Goal: Information Seeking & Learning: Check status

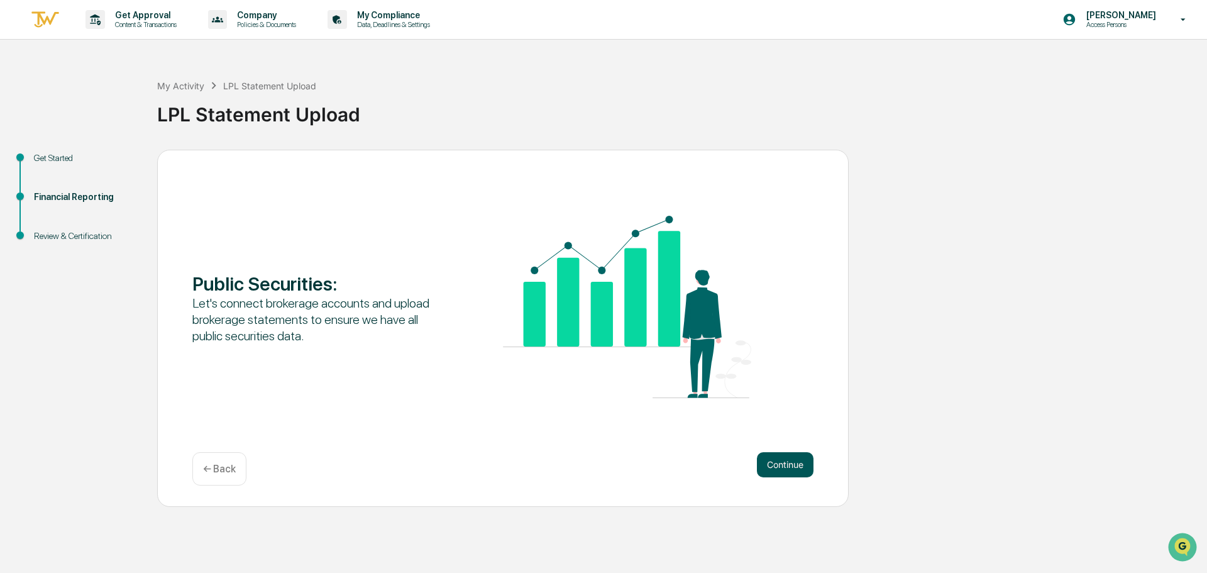
click at [768, 472] on button "Continue" at bounding box center [785, 464] width 57 height 25
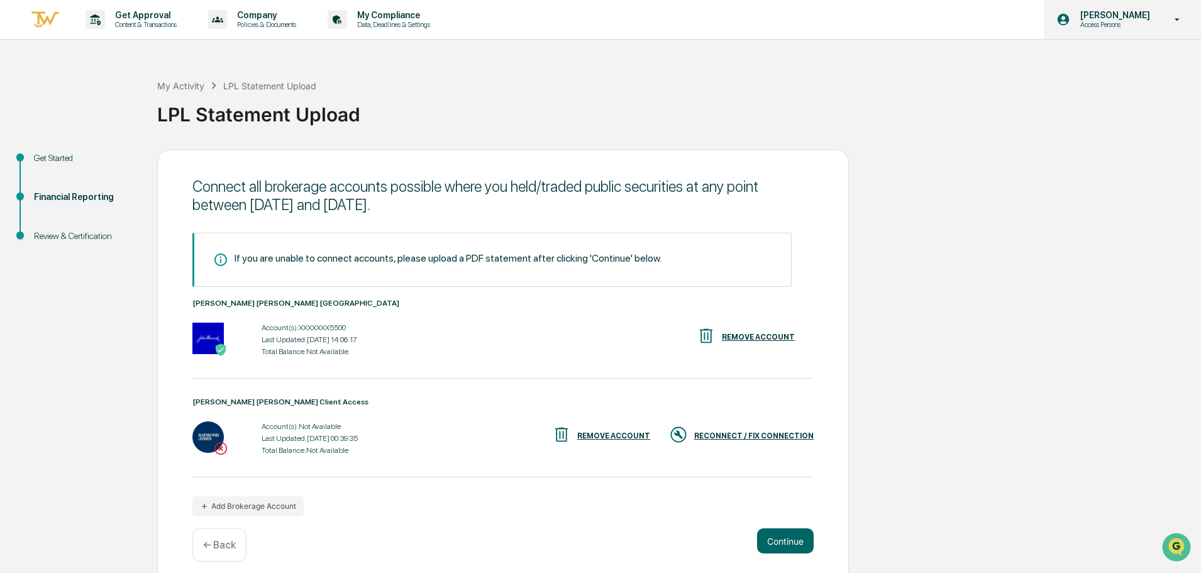
click at [1174, 23] on icon at bounding box center [1177, 20] width 22 height 12
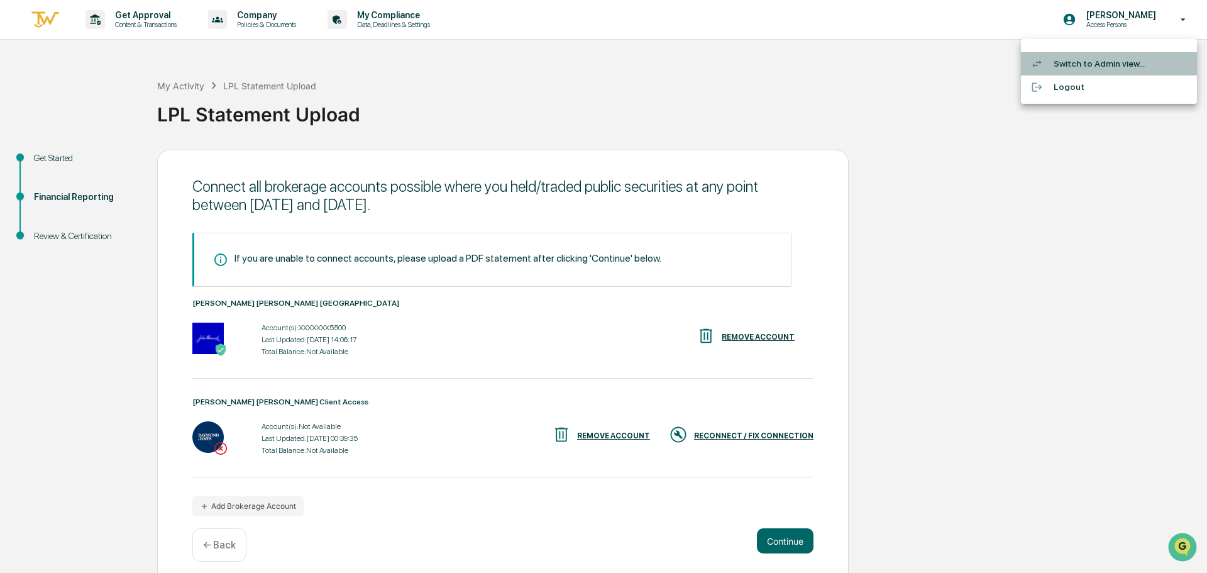
click at [1085, 66] on li "Switch to Admin view..." at bounding box center [1109, 63] width 176 height 23
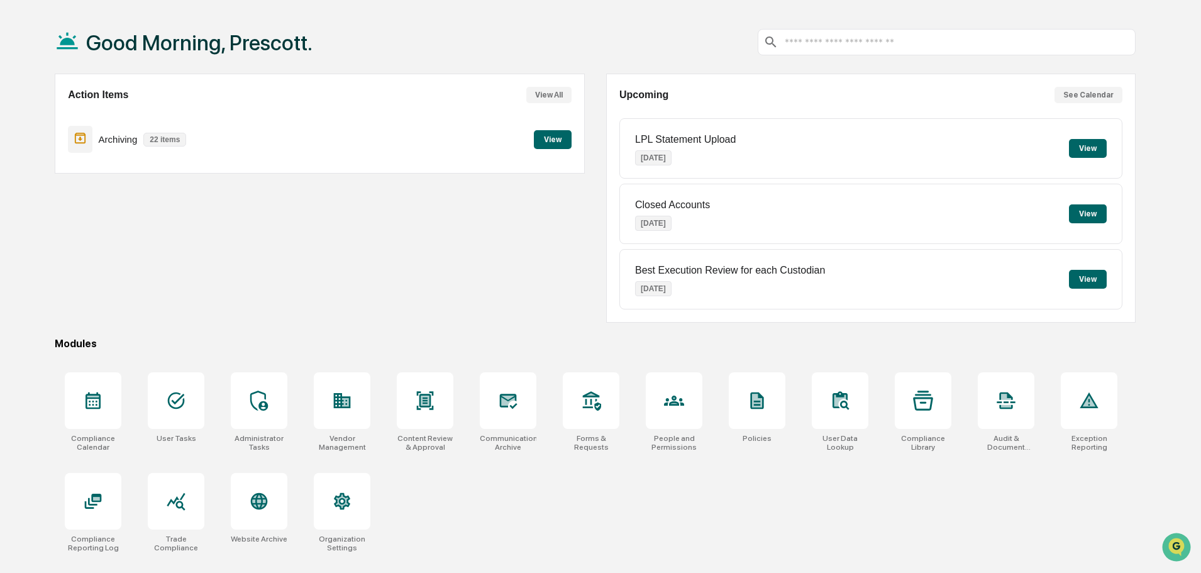
scroll to position [60, 0]
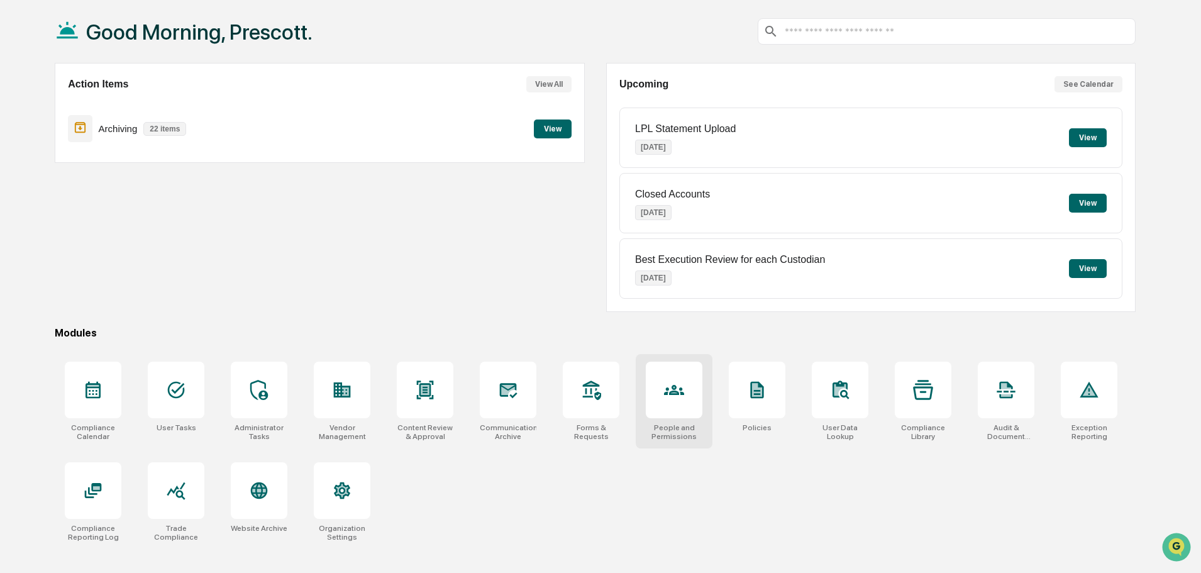
click at [687, 393] on div at bounding box center [674, 390] width 57 height 57
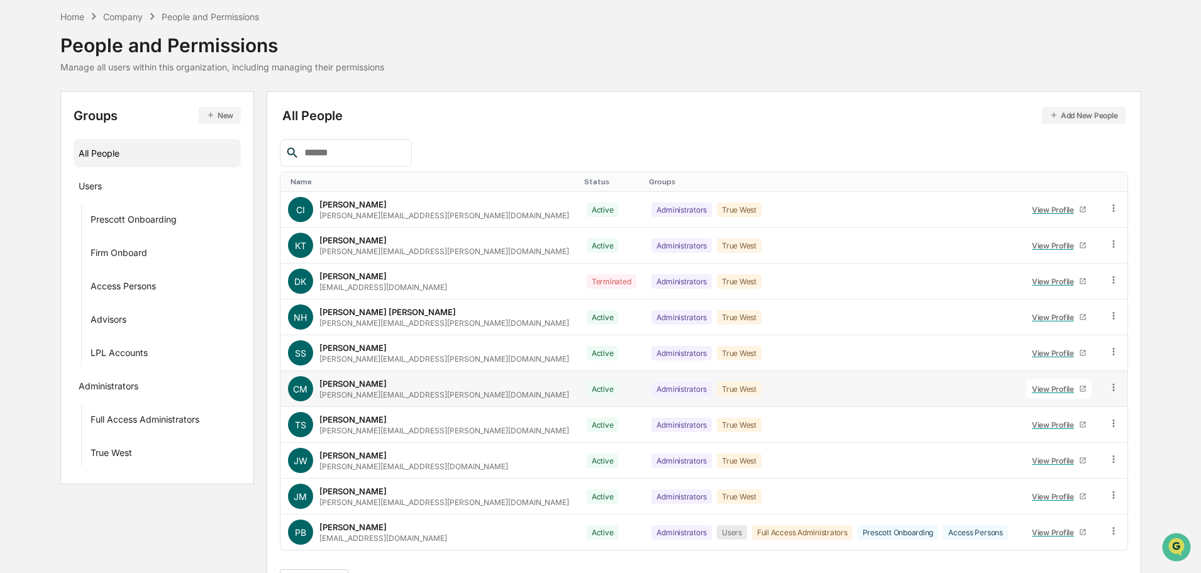
scroll to position [84, 0]
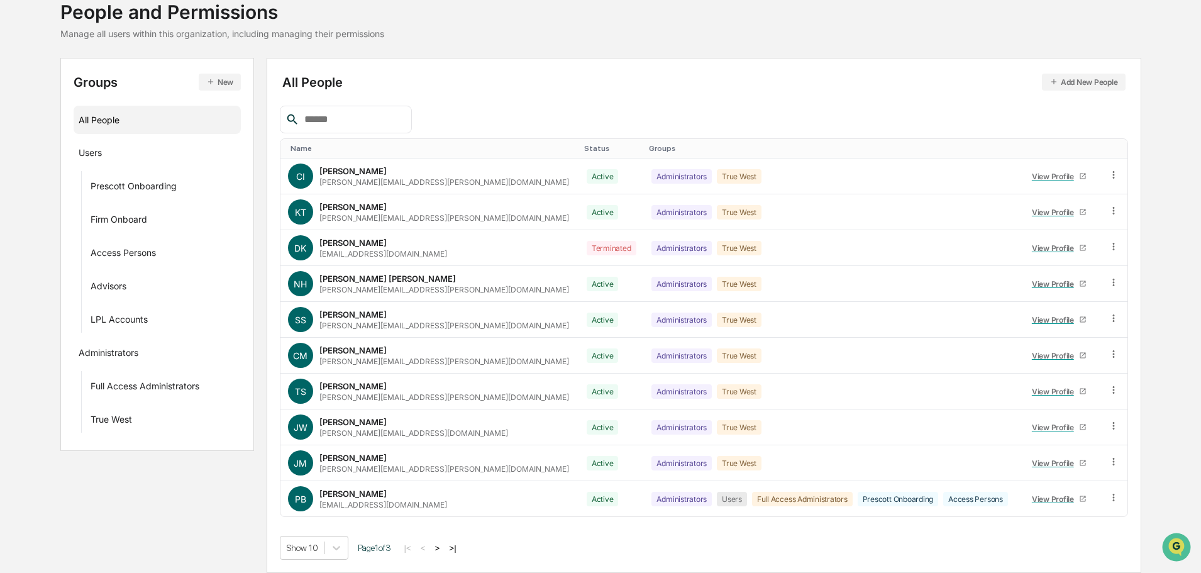
click at [444, 546] on button ">" at bounding box center [437, 548] width 13 height 11
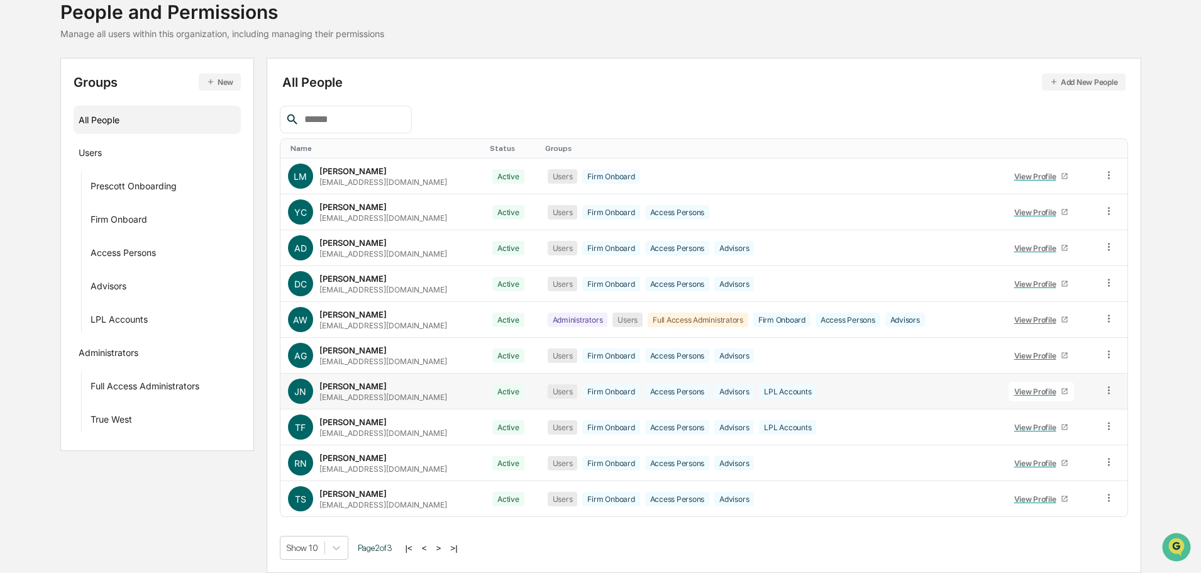
click at [1041, 392] on div "View Profile" at bounding box center [1037, 391] width 47 height 9
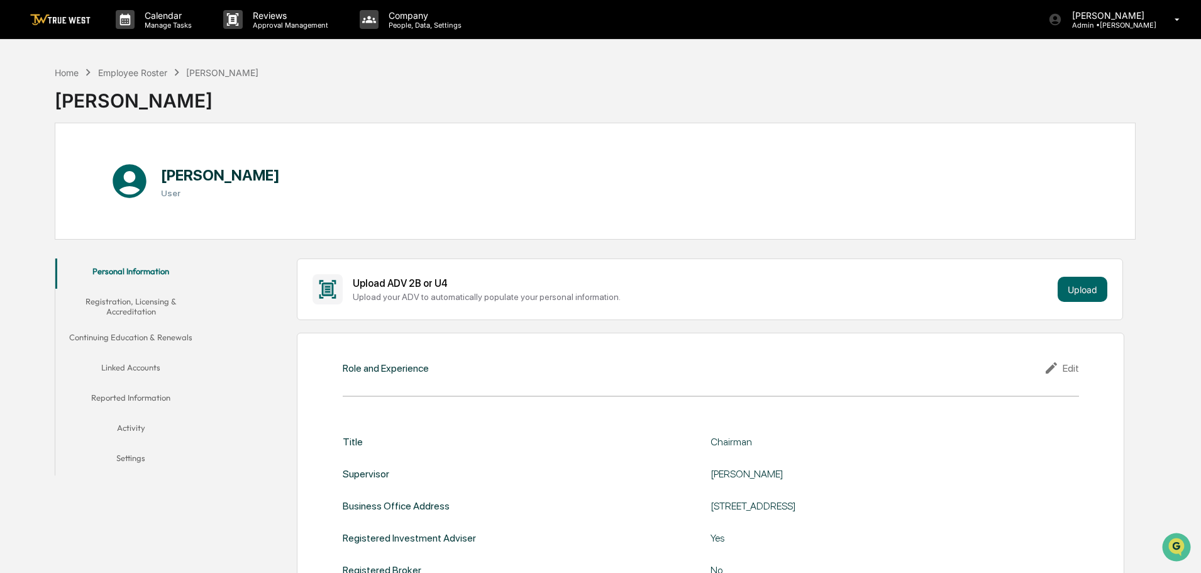
click at [136, 306] on button "Registration, Licensing & Accreditation" at bounding box center [130, 307] width 151 height 36
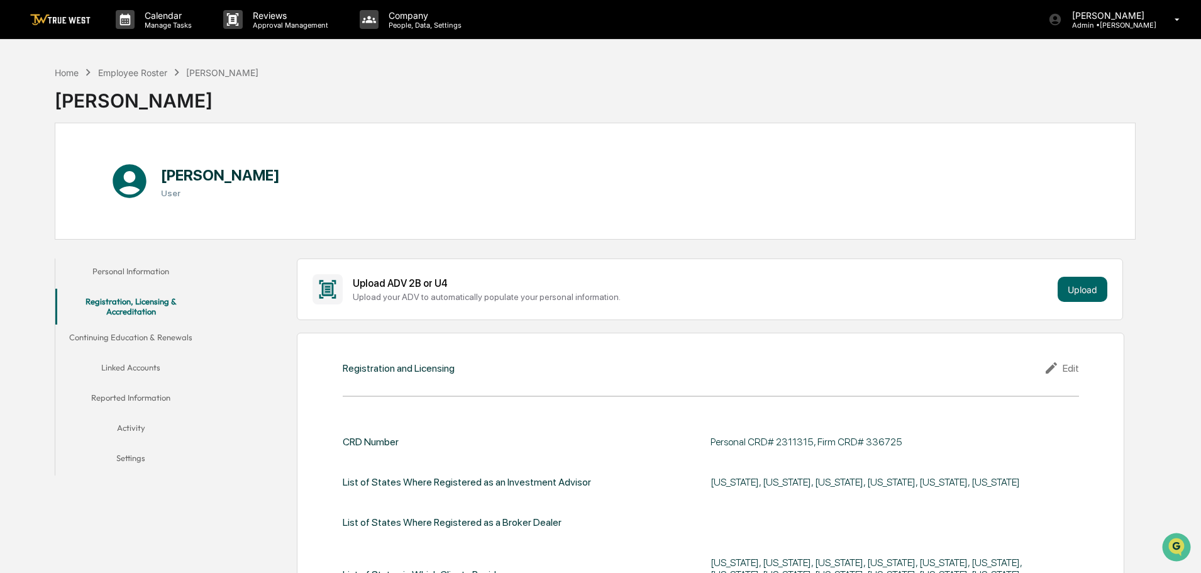
click at [131, 369] on button "Linked Accounts" at bounding box center [130, 370] width 151 height 30
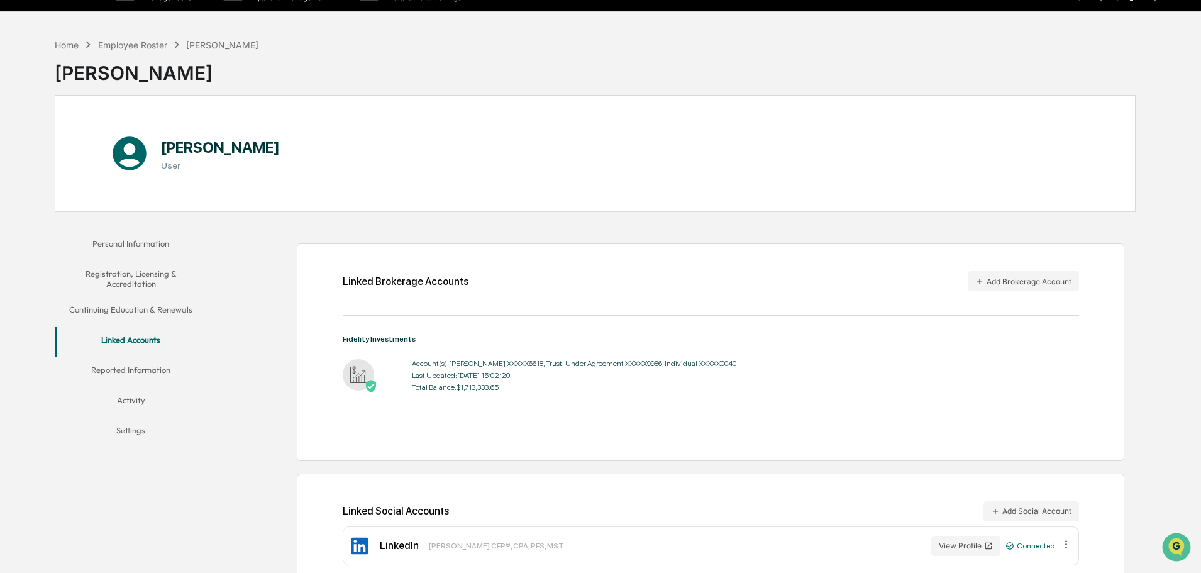
scroll to position [60, 0]
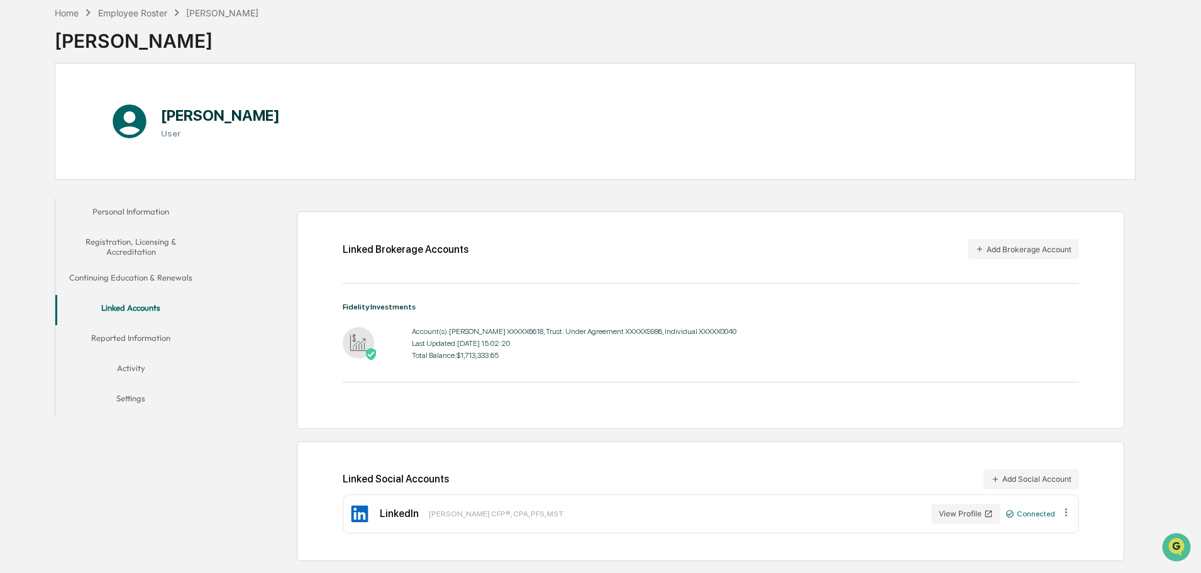
click at [106, 335] on button "Reported Information" at bounding box center [130, 340] width 151 height 30
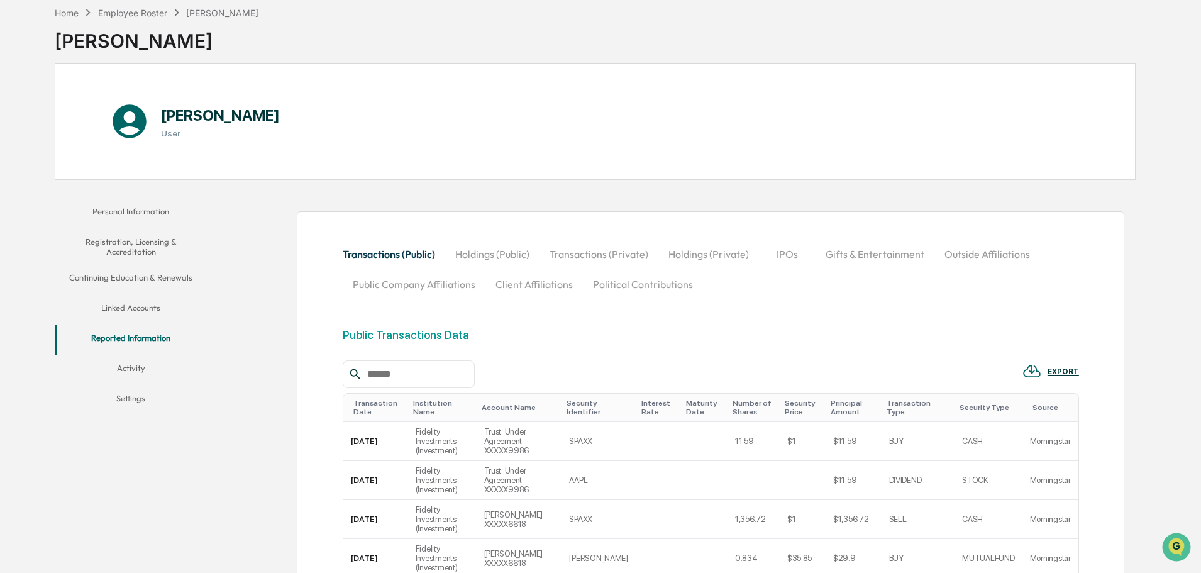
click at [128, 372] on button "Activity" at bounding box center [130, 370] width 151 height 30
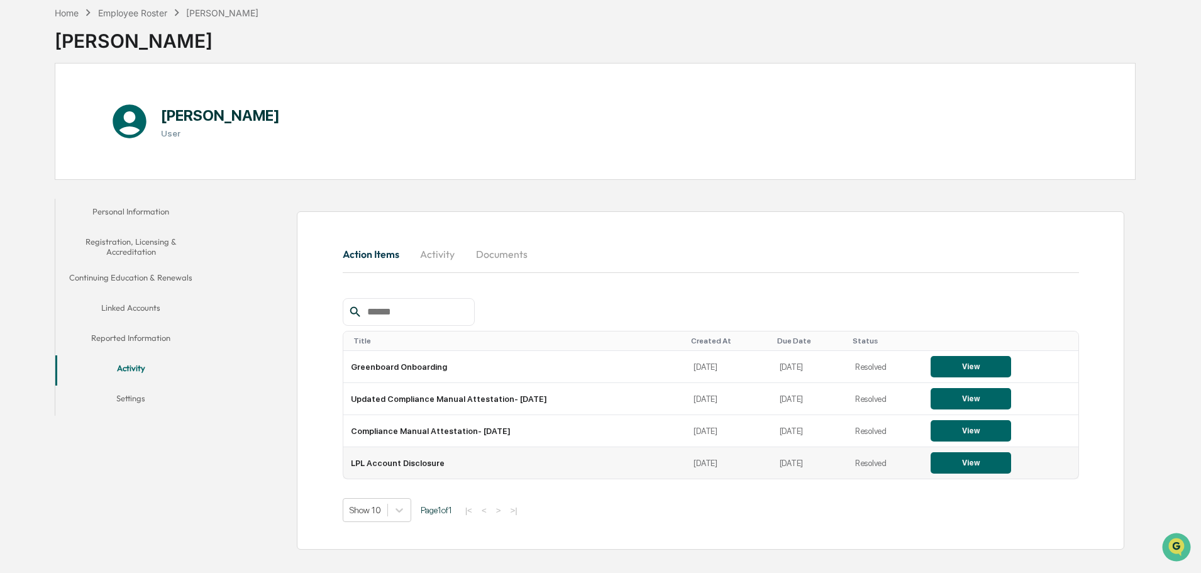
click at [963, 465] on button "View" at bounding box center [971, 462] width 80 height 21
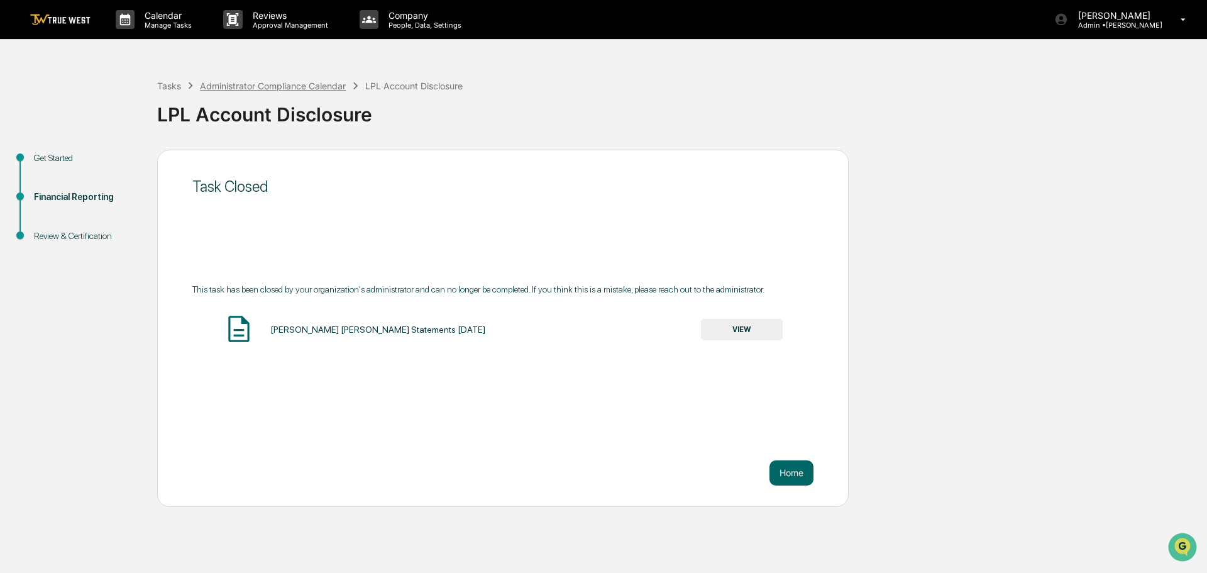
click at [274, 84] on div "Administrator Compliance Calendar" at bounding box center [273, 85] width 146 height 11
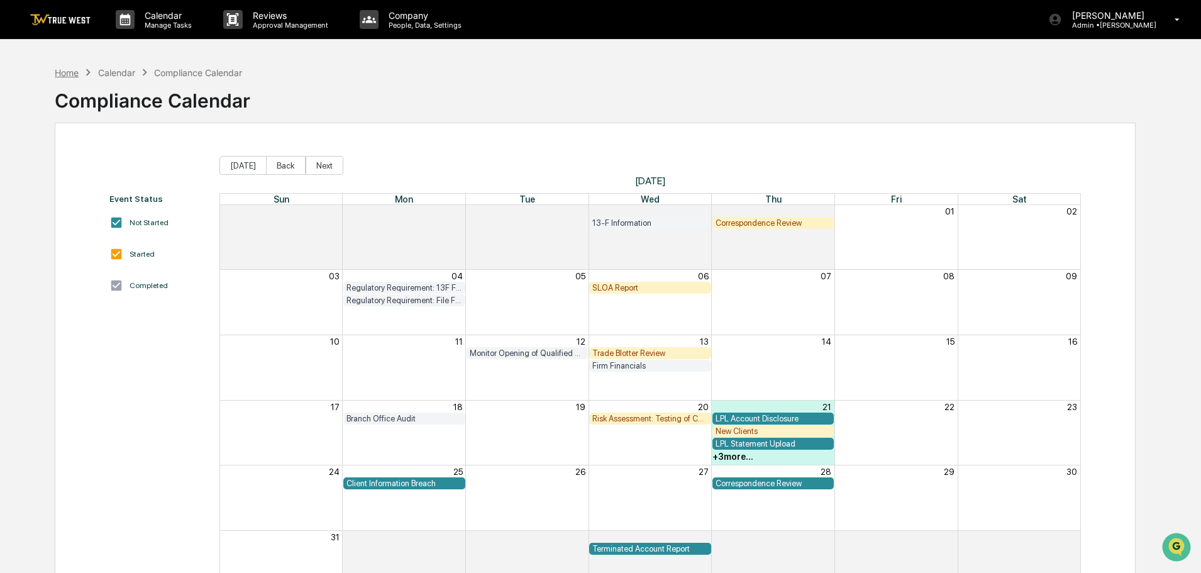
click at [78, 76] on div "Home" at bounding box center [67, 72] width 24 height 11
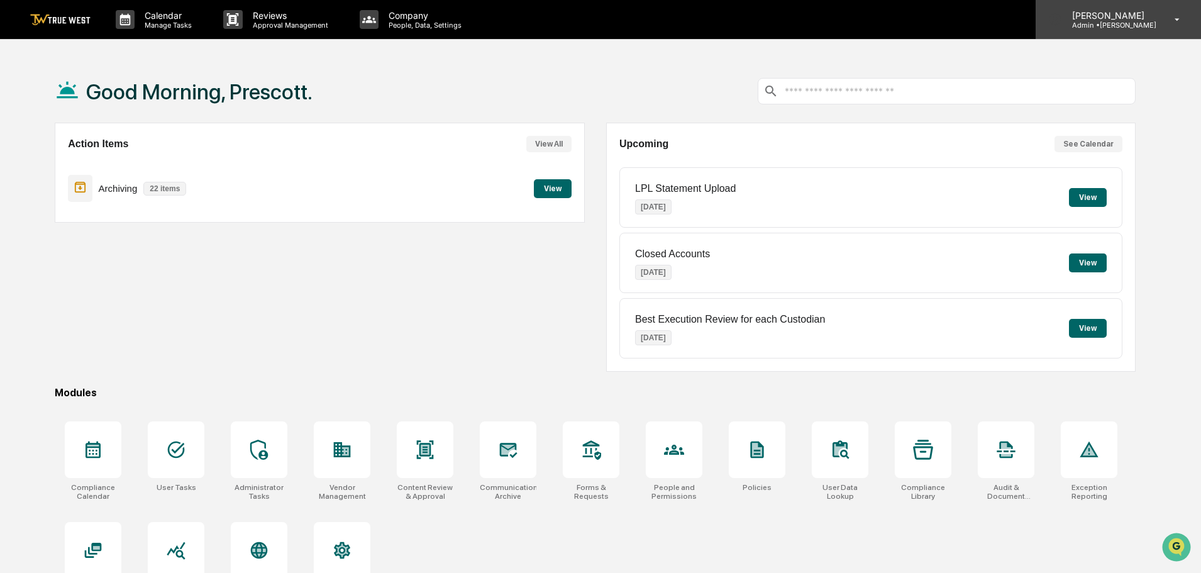
click at [1176, 21] on icon at bounding box center [1177, 20] width 22 height 12
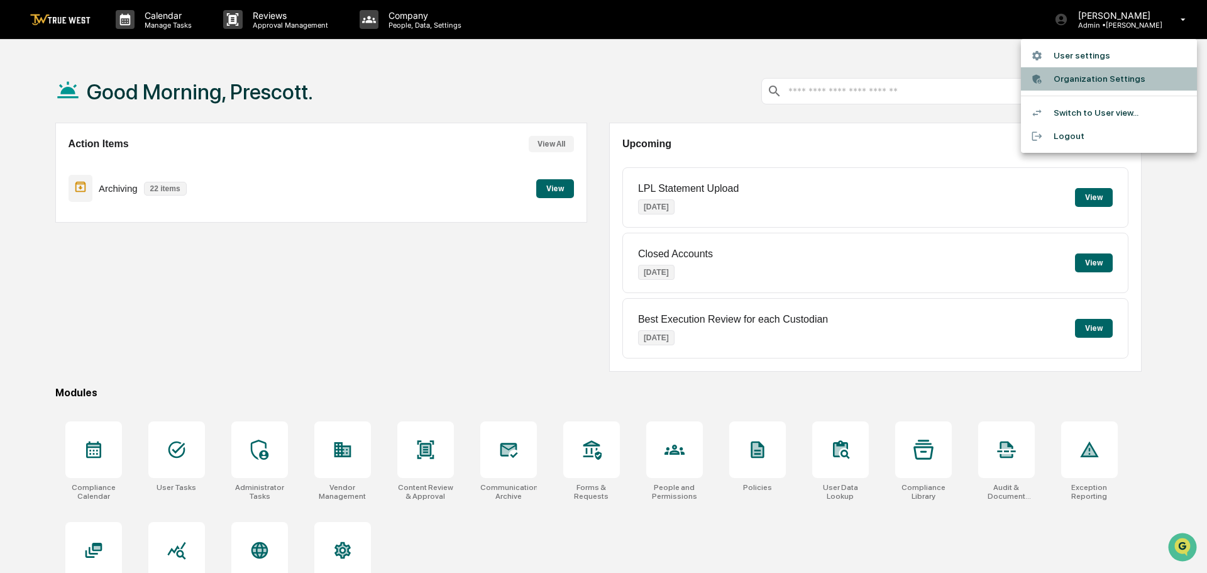
click at [1088, 81] on li "Organization Settings" at bounding box center [1109, 78] width 176 height 23
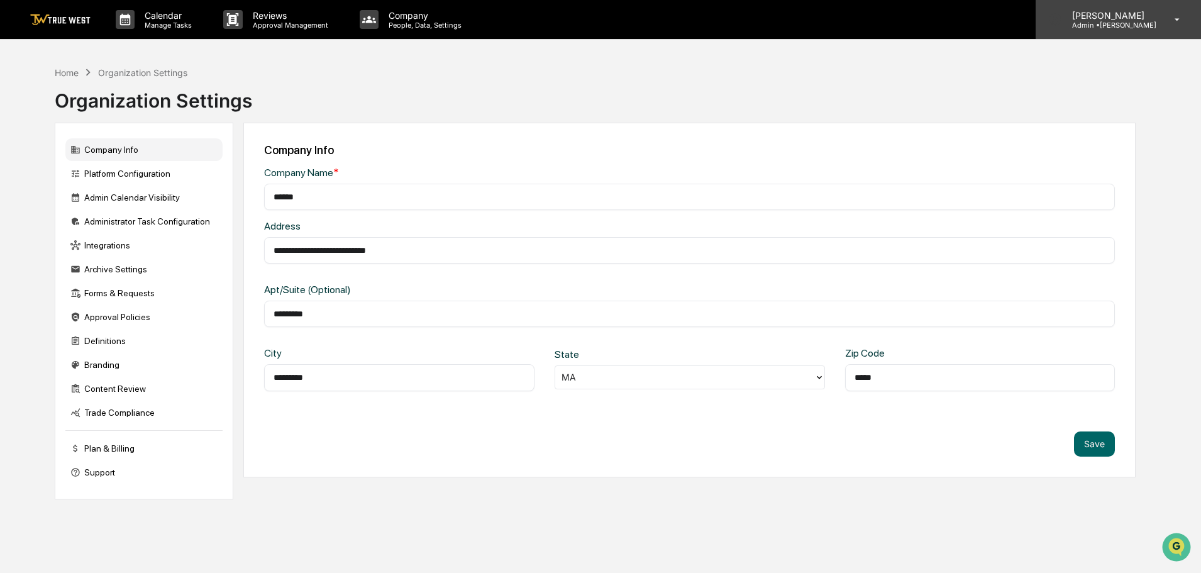
click at [1177, 16] on icon at bounding box center [1177, 20] width 22 height 12
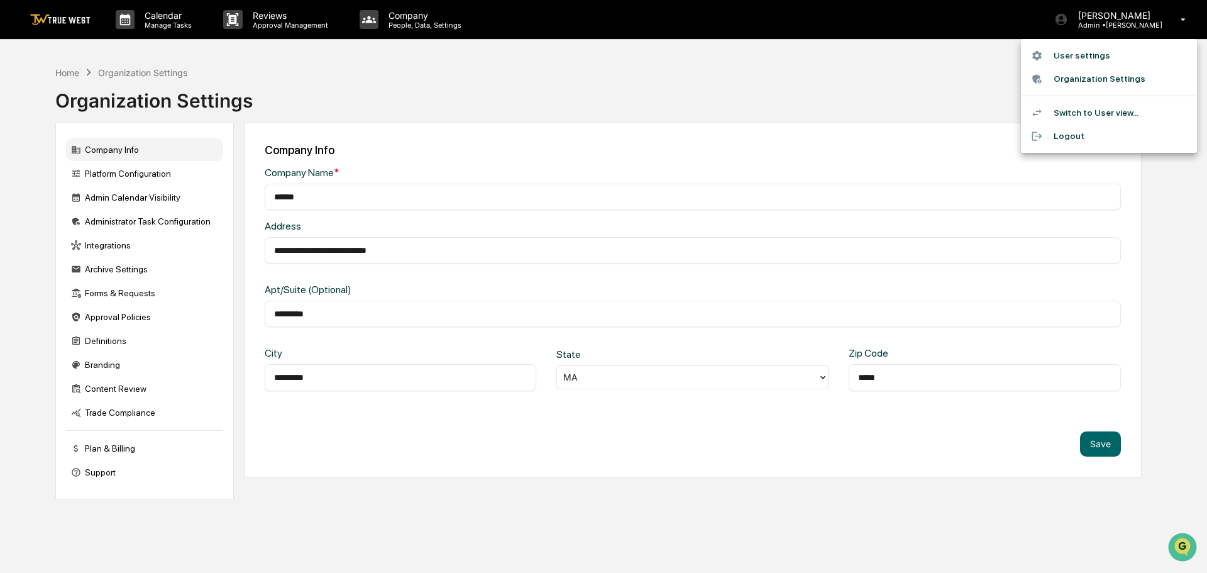
click at [1076, 108] on li "Switch to User view..." at bounding box center [1109, 112] width 176 height 23
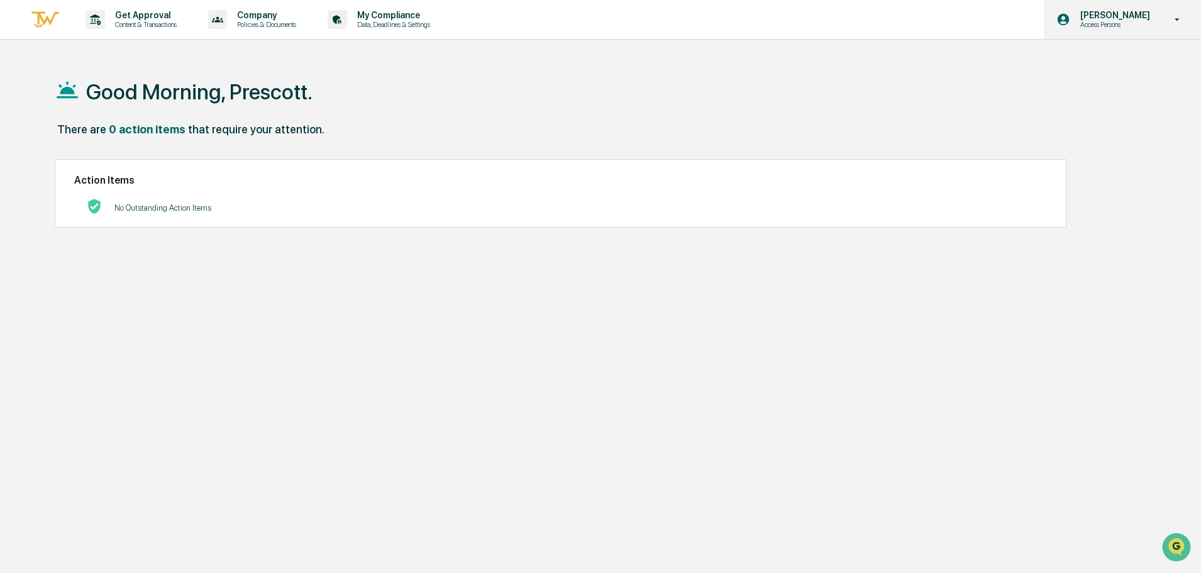
click at [1160, 21] on div "[PERSON_NAME] Access Persons" at bounding box center [1122, 19] width 157 height 39
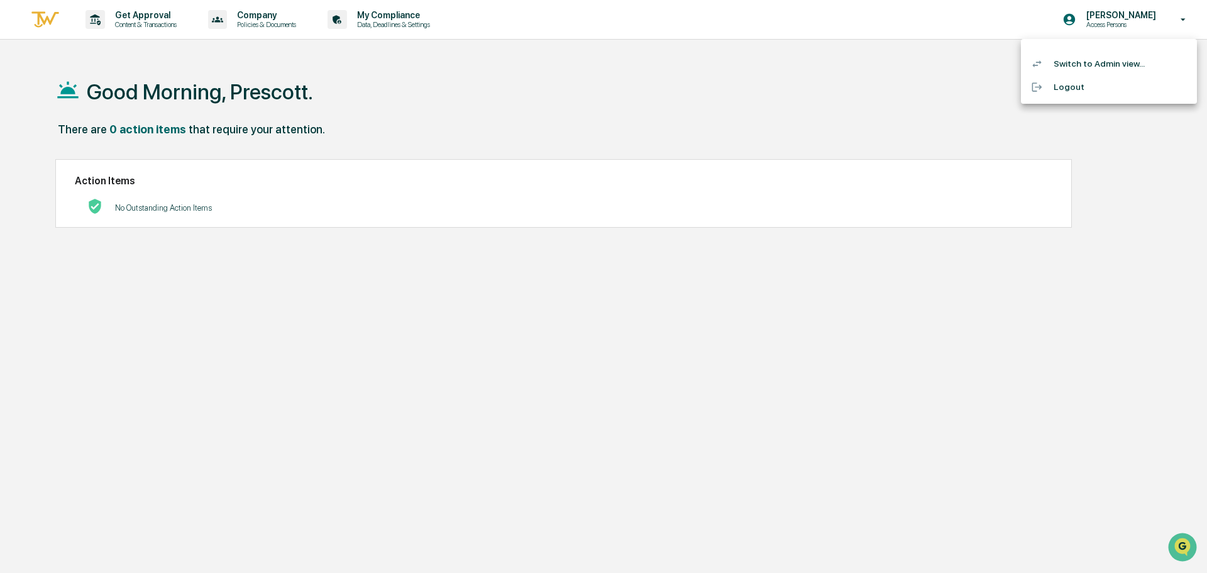
click at [1122, 62] on li "Switch to Admin view..." at bounding box center [1109, 63] width 176 height 23
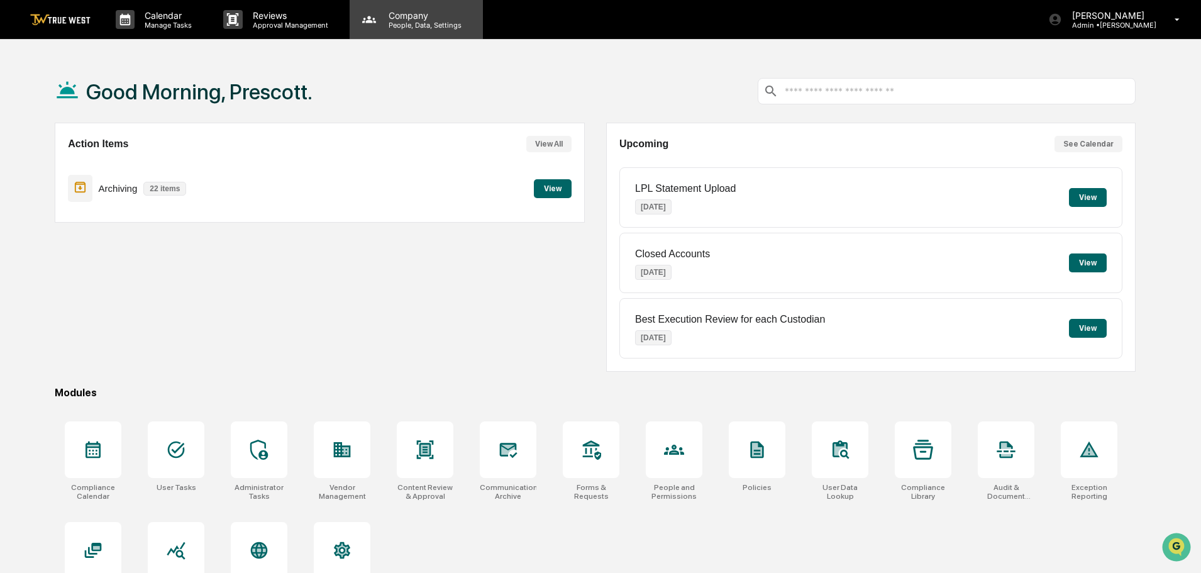
click at [405, 13] on p "Company" at bounding box center [423, 15] width 89 height 11
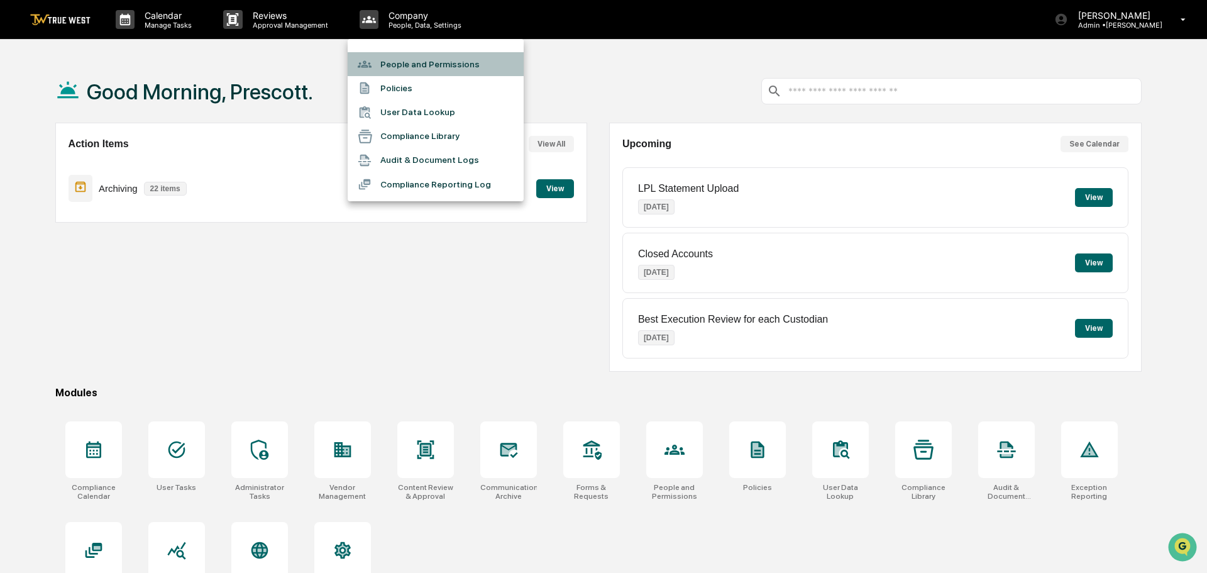
click at [401, 63] on li "People and Permissions" at bounding box center [436, 64] width 176 height 24
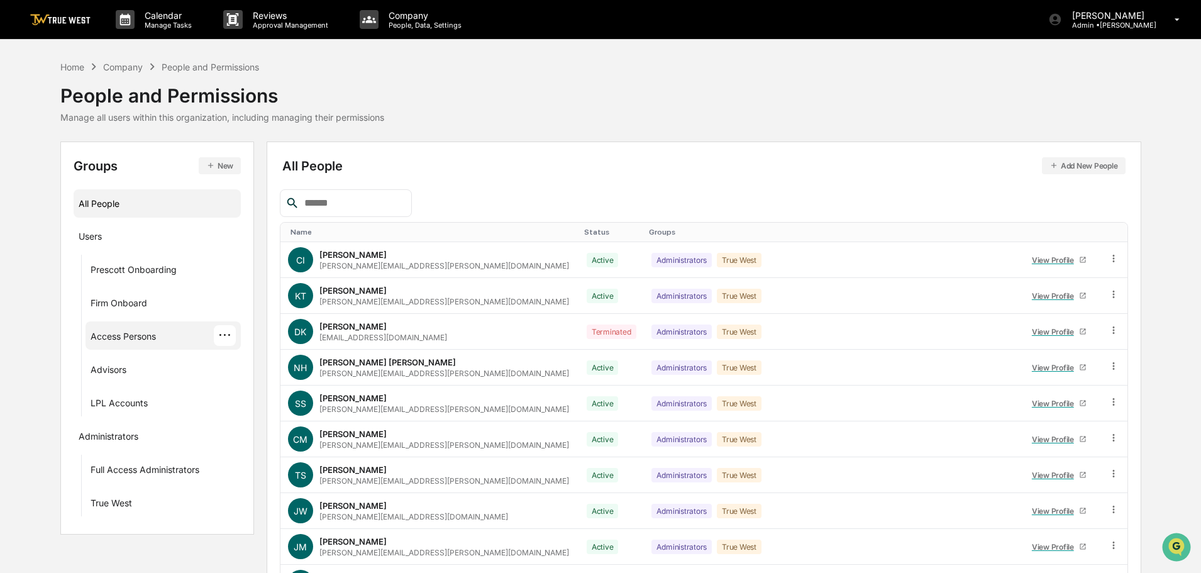
click at [163, 335] on div "Access Persons ···" at bounding box center [164, 335] width 146 height 21
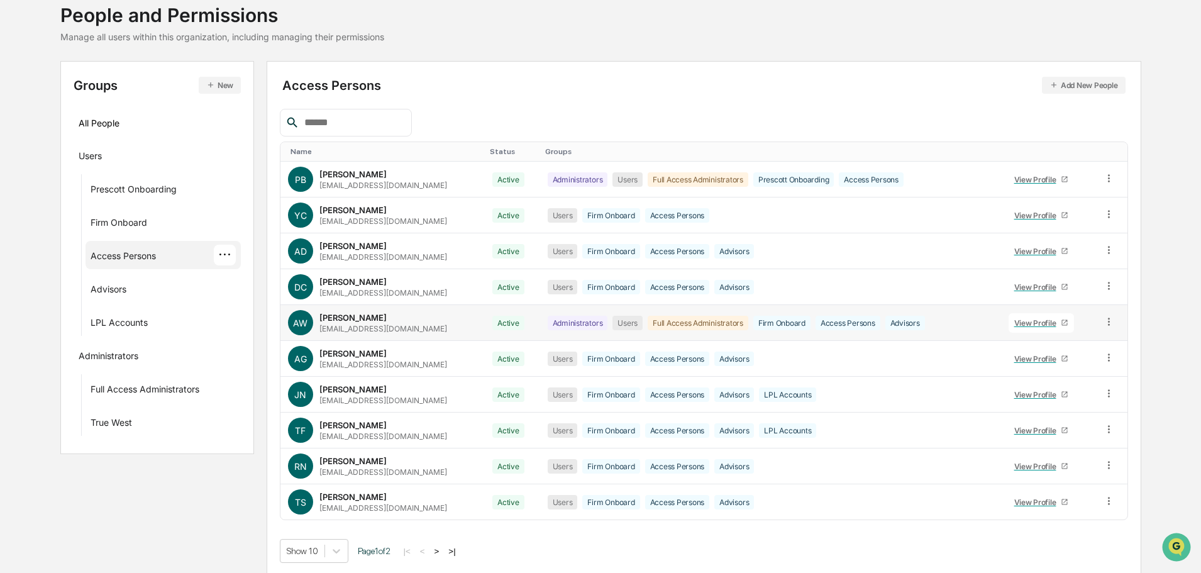
scroll to position [84, 0]
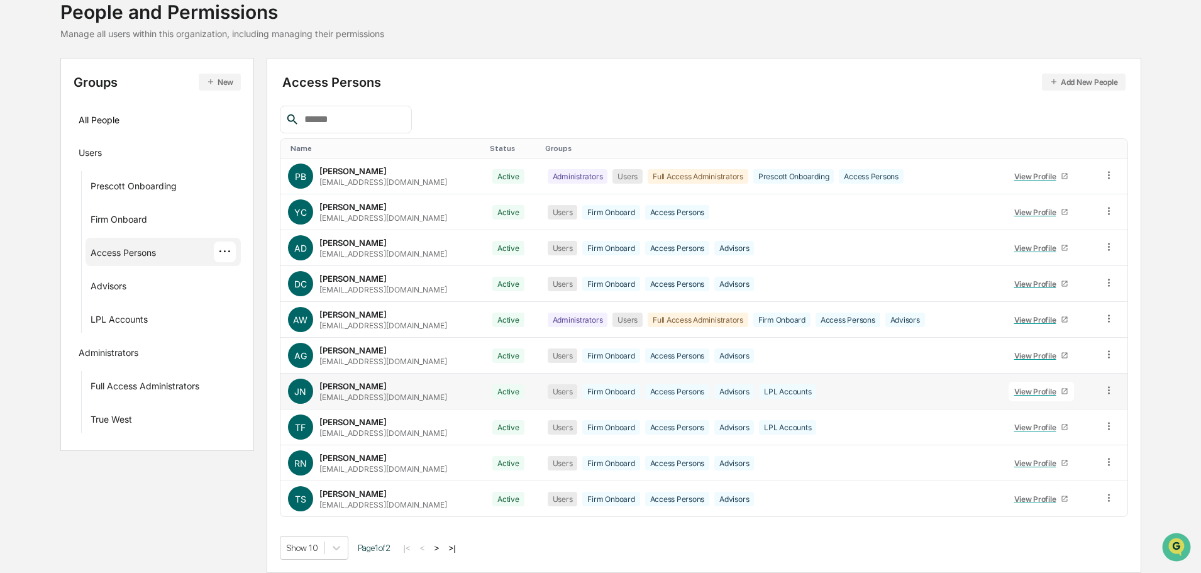
click at [1104, 390] on icon at bounding box center [1109, 390] width 12 height 12
click at [841, 386] on div "Users Firm Onboard Access Persons Advisors LPL Accounts" at bounding box center [771, 391] width 446 height 14
click at [345, 389] on div "[PERSON_NAME]" at bounding box center [352, 386] width 67 height 10
click at [350, 386] on div "[PERSON_NAME]" at bounding box center [352, 386] width 67 height 10
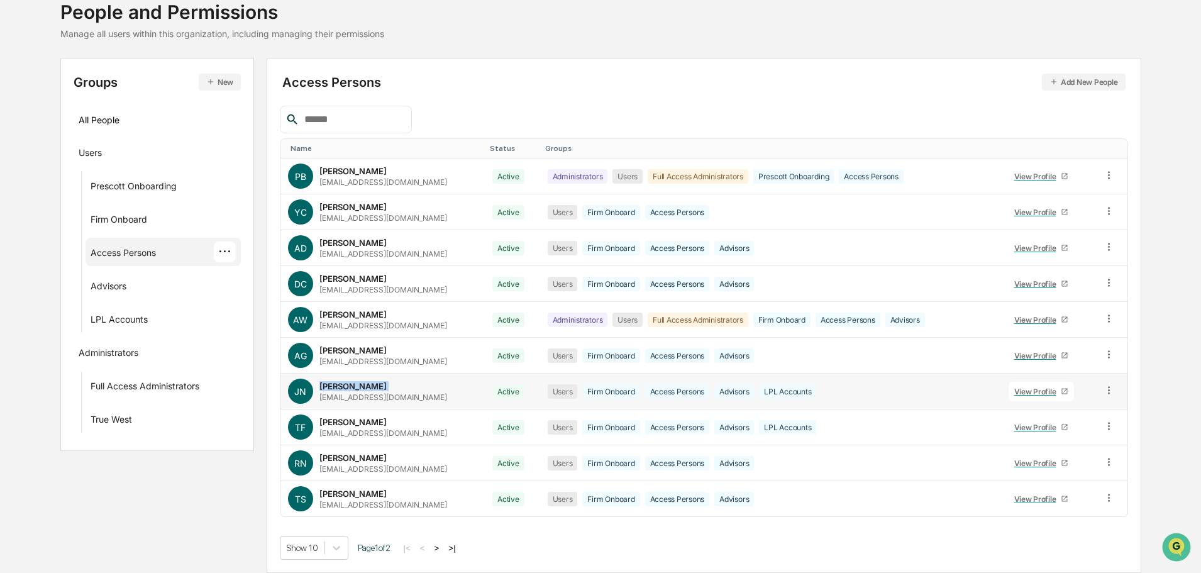
click at [350, 386] on div "[PERSON_NAME]" at bounding box center [352, 386] width 67 height 10
click at [1057, 392] on div "View Profile" at bounding box center [1037, 391] width 47 height 9
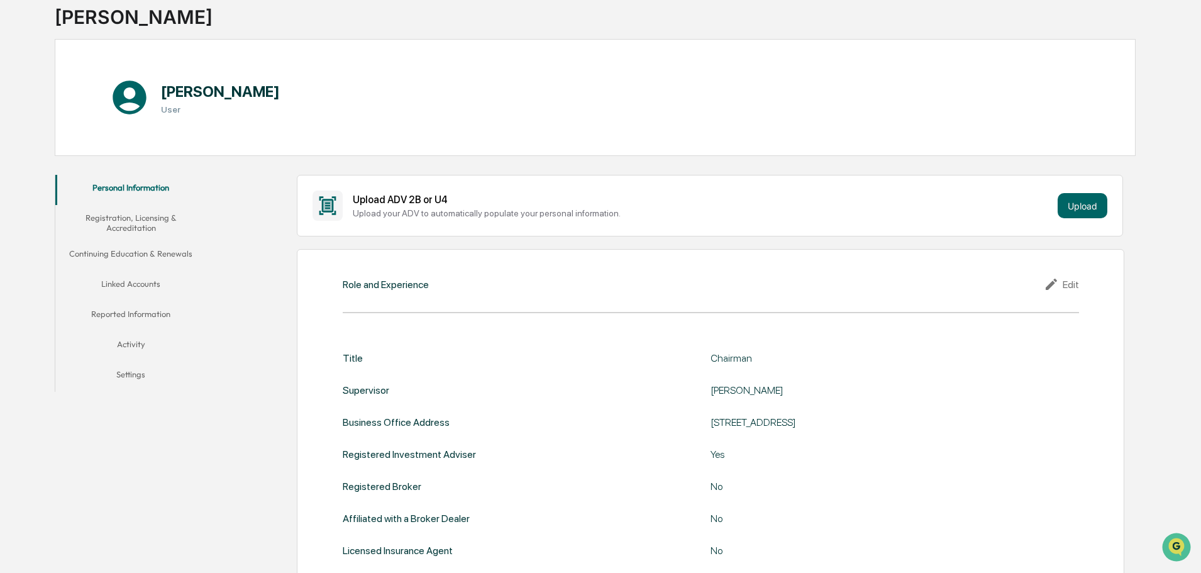
click at [137, 341] on button "Activity" at bounding box center [130, 346] width 151 height 30
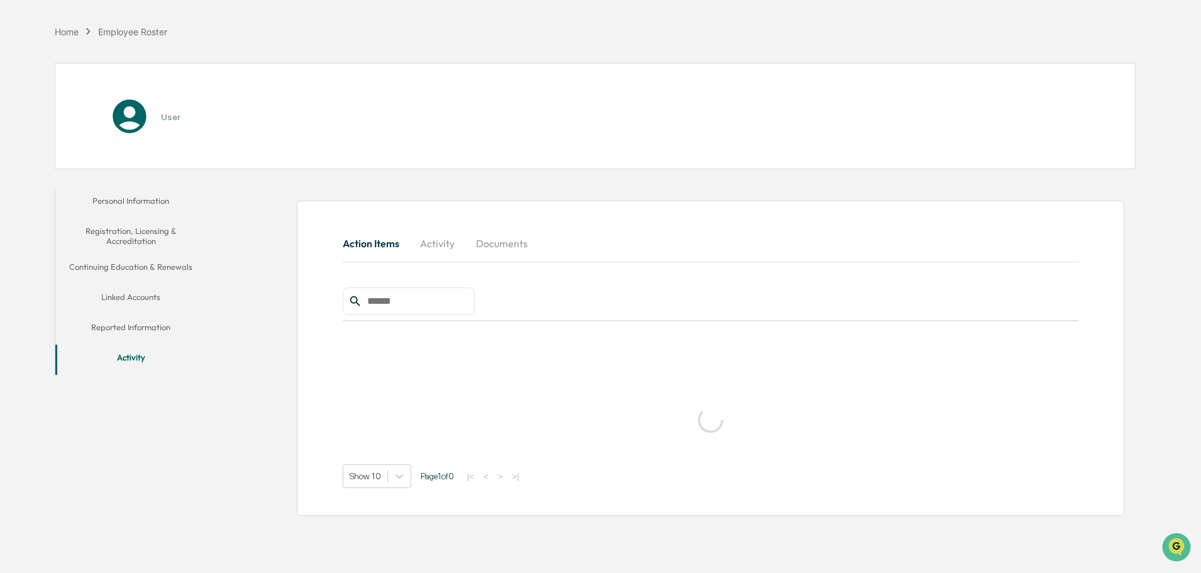
scroll to position [60, 0]
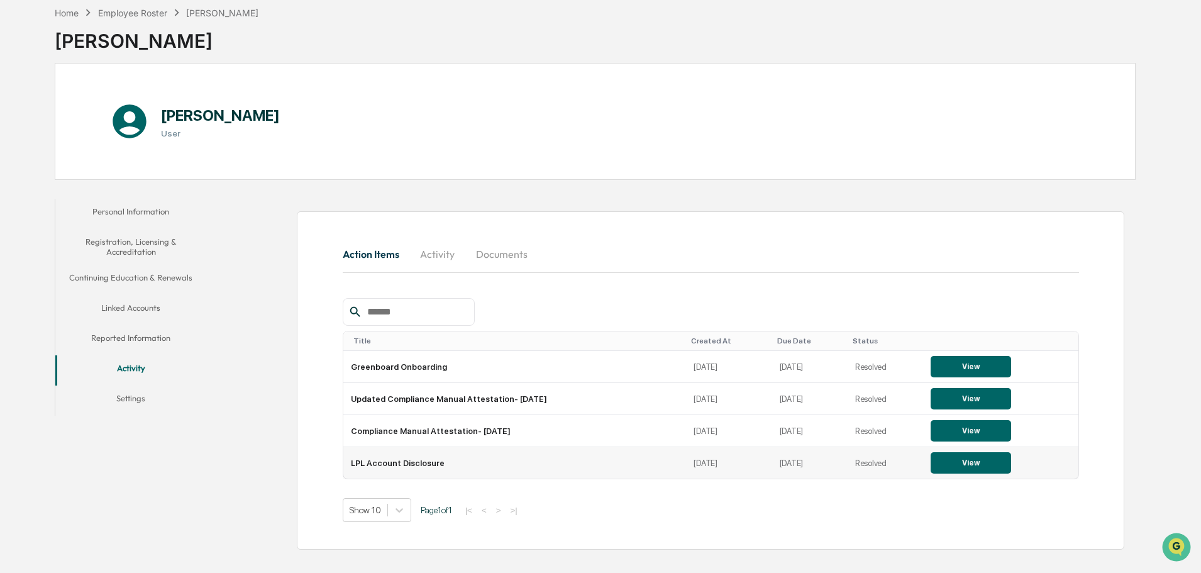
click at [401, 465] on td "LPL Account Disclosure" at bounding box center [514, 462] width 343 height 31
click at [441, 460] on td "LPL Account Disclosure" at bounding box center [514, 462] width 343 height 31
drag, startPoint x: 441, startPoint y: 460, endPoint x: 426, endPoint y: 464, distance: 14.9
click at [440, 460] on td "LPL Account Disclosure" at bounding box center [514, 462] width 343 height 31
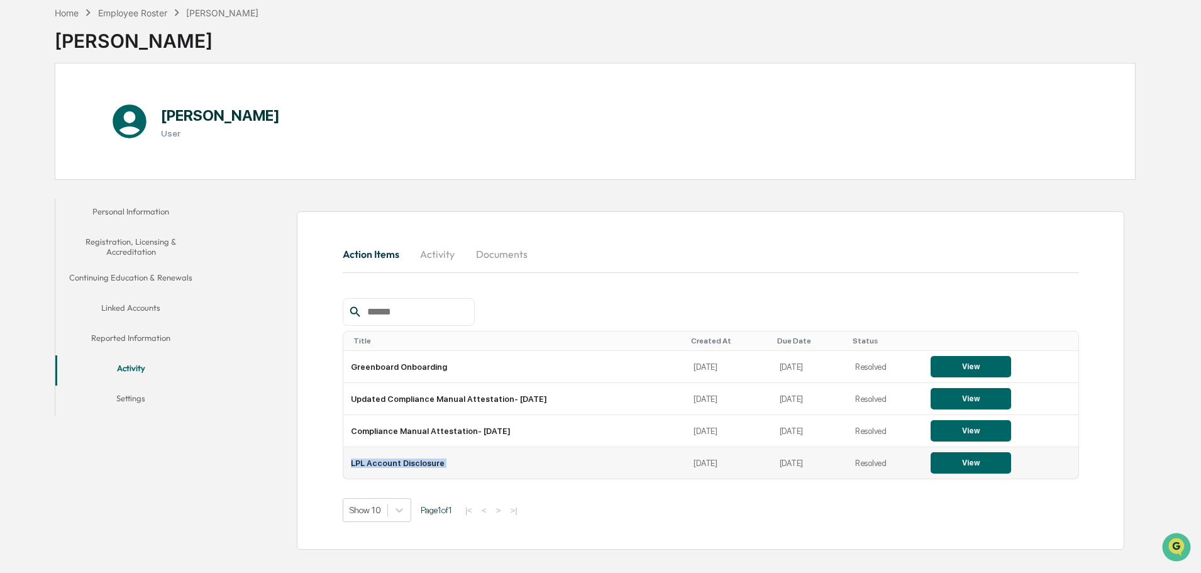
click at [390, 460] on td "LPL Account Disclosure" at bounding box center [514, 462] width 343 height 31
click at [388, 459] on td "LPL Account Disclosure" at bounding box center [514, 462] width 343 height 31
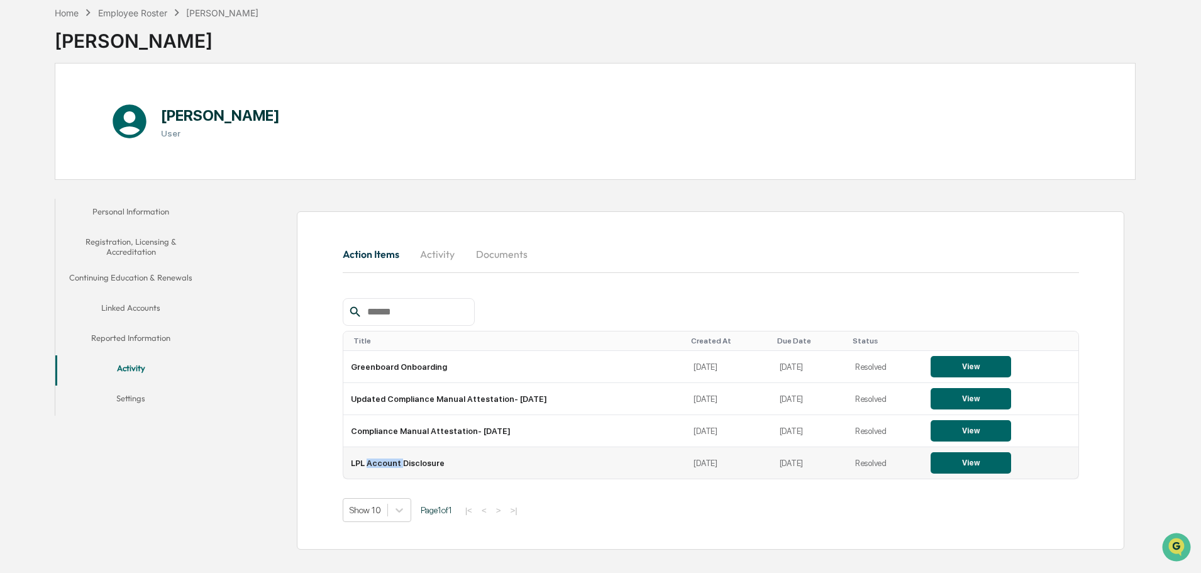
click at [388, 459] on td "LPL Account Disclosure" at bounding box center [514, 462] width 343 height 31
click at [387, 458] on td "LPL Account Disclosure" at bounding box center [514, 462] width 343 height 31
click at [448, 263] on button "Activity" at bounding box center [437, 254] width 57 height 30
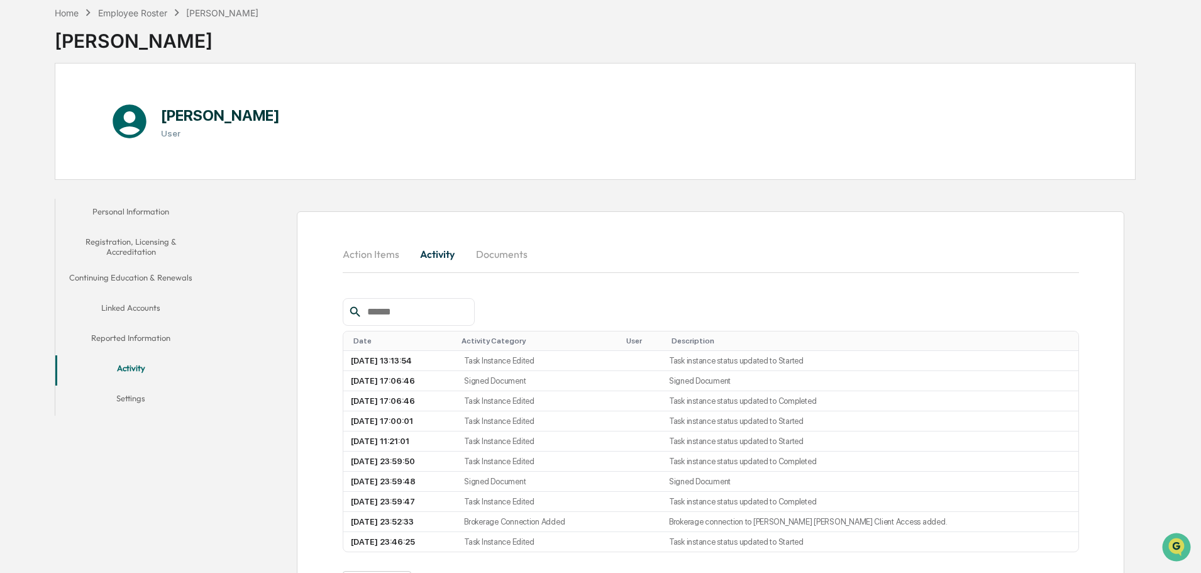
click at [495, 246] on button "Documents" at bounding box center [502, 254] width 72 height 30
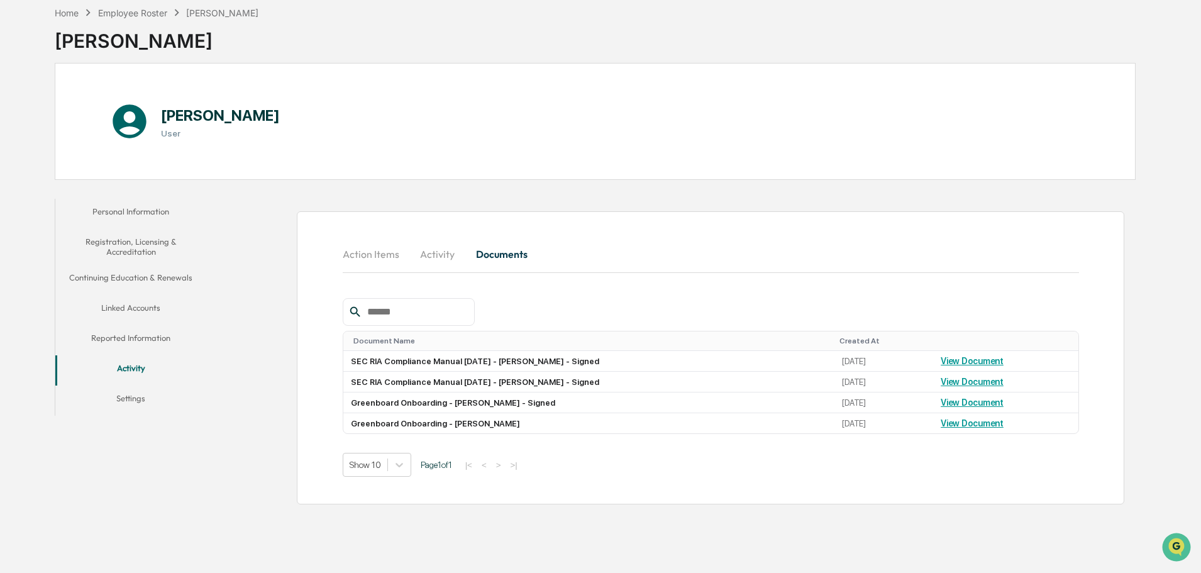
click at [368, 257] on button "Action Items" at bounding box center [376, 254] width 67 height 30
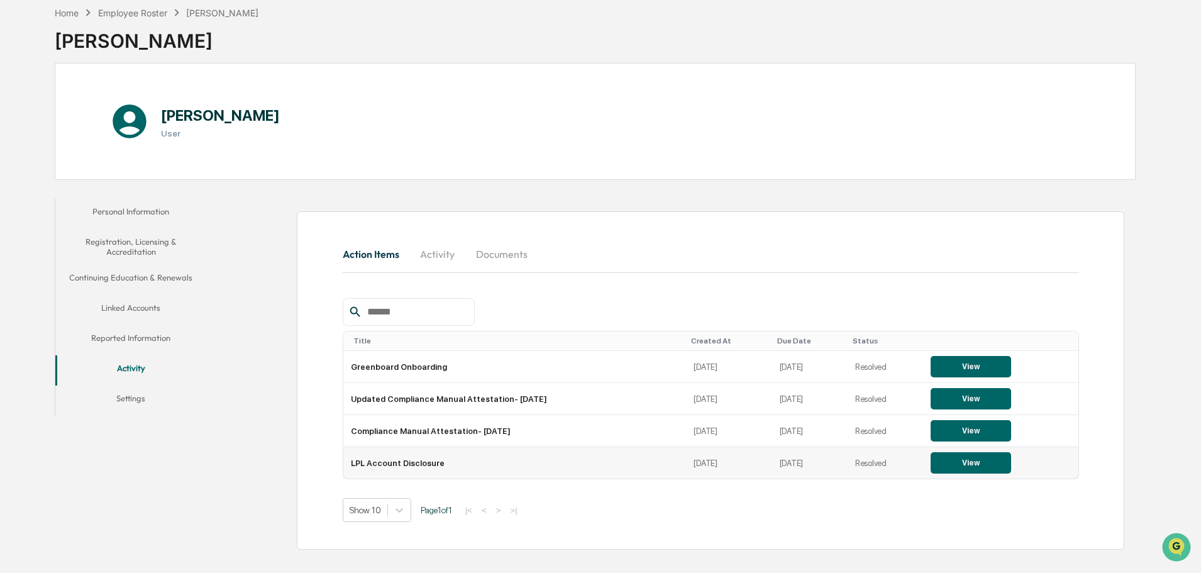
click at [965, 460] on button "View" at bounding box center [971, 462] width 80 height 21
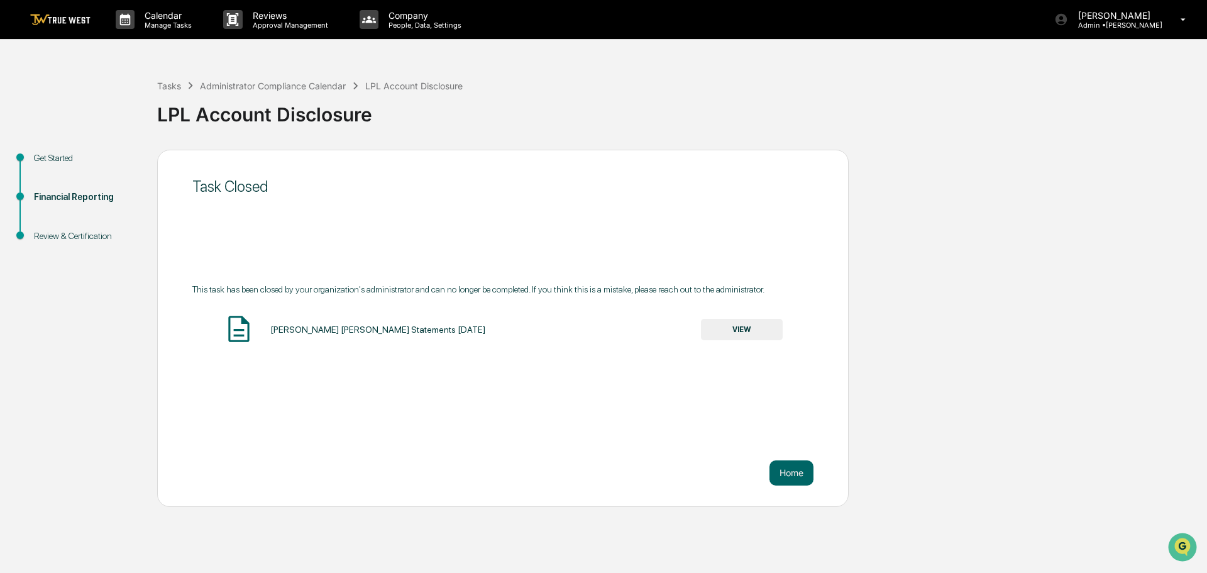
click at [729, 328] on button "VIEW" at bounding box center [742, 329] width 82 height 21
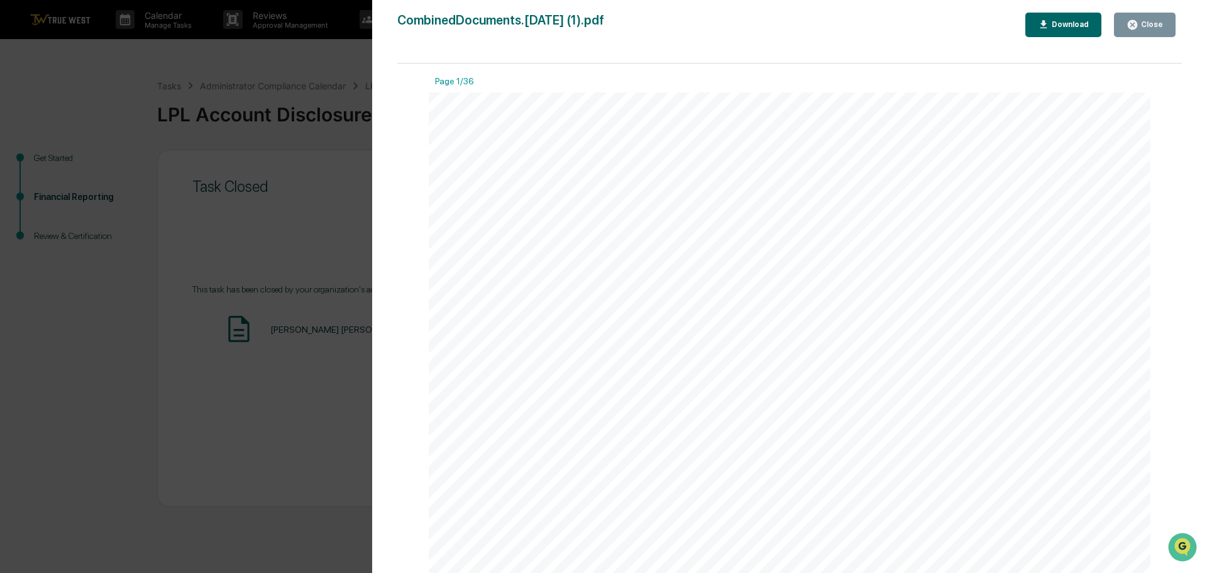
click at [1156, 28] on div "Close" at bounding box center [1151, 24] width 25 height 9
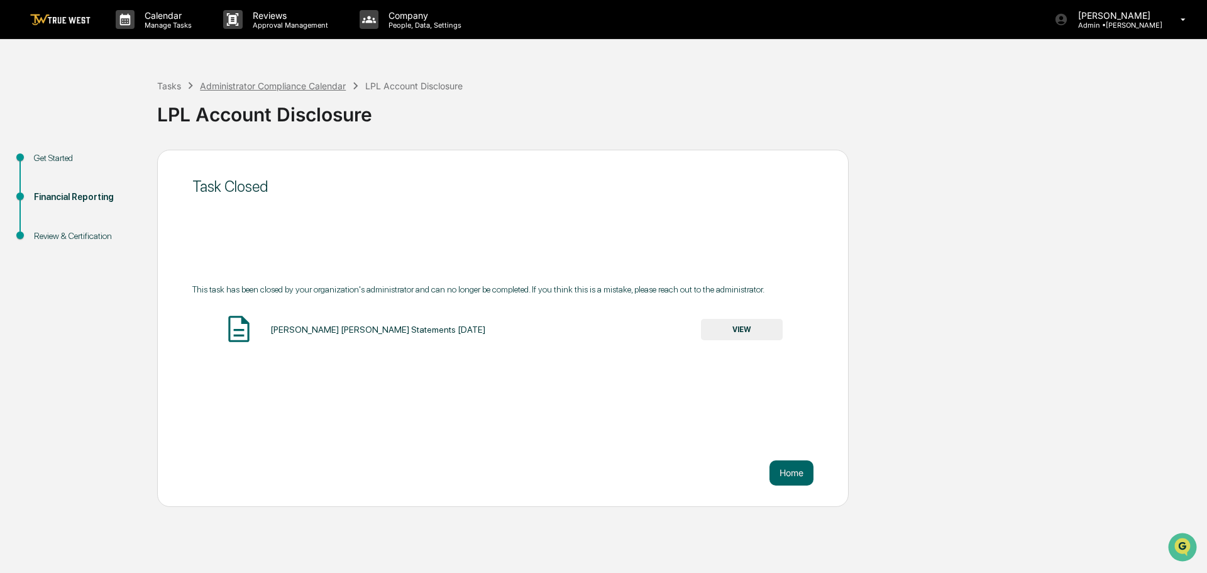
click at [261, 86] on div "Administrator Compliance Calendar" at bounding box center [273, 85] width 146 height 11
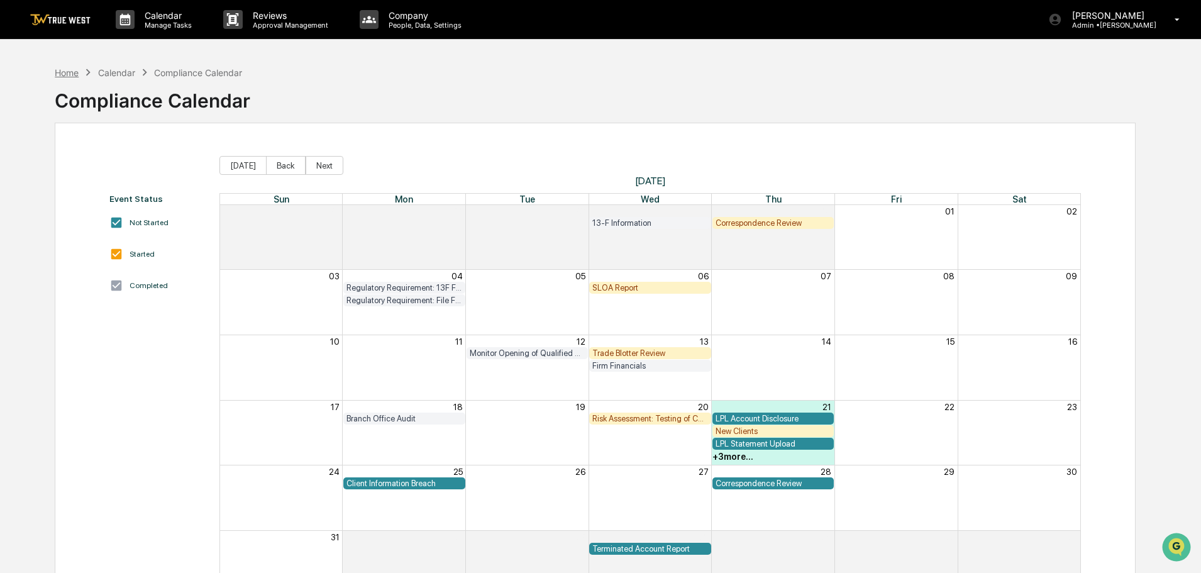
click at [70, 74] on div "Home" at bounding box center [67, 72] width 24 height 11
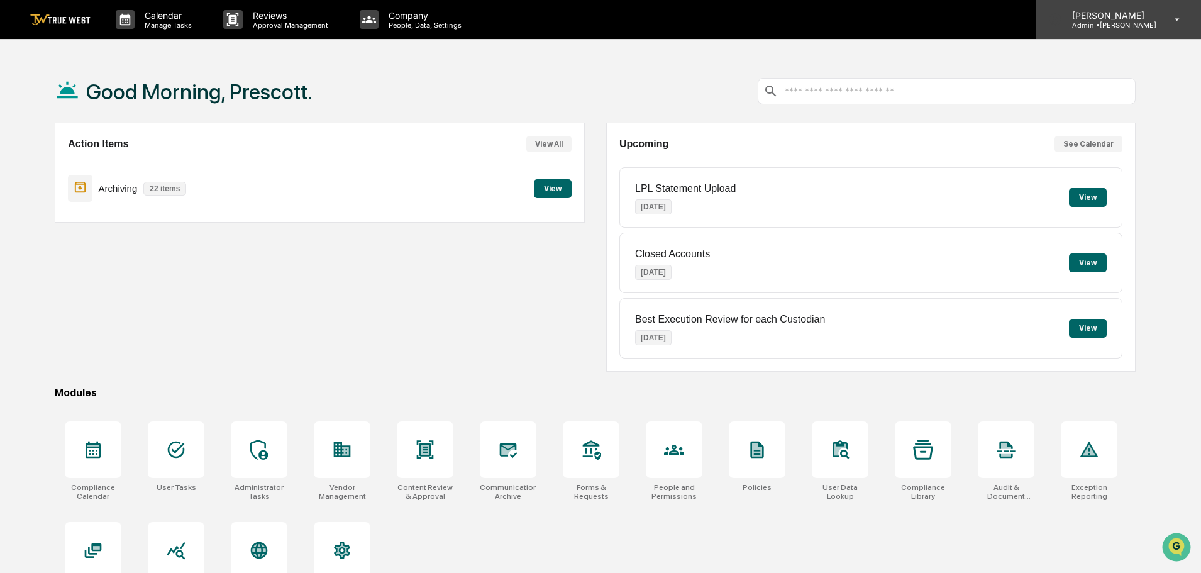
click at [1138, 30] on div "[PERSON_NAME] Admin • [GEOGRAPHIC_DATA]" at bounding box center [1118, 19] width 165 height 39
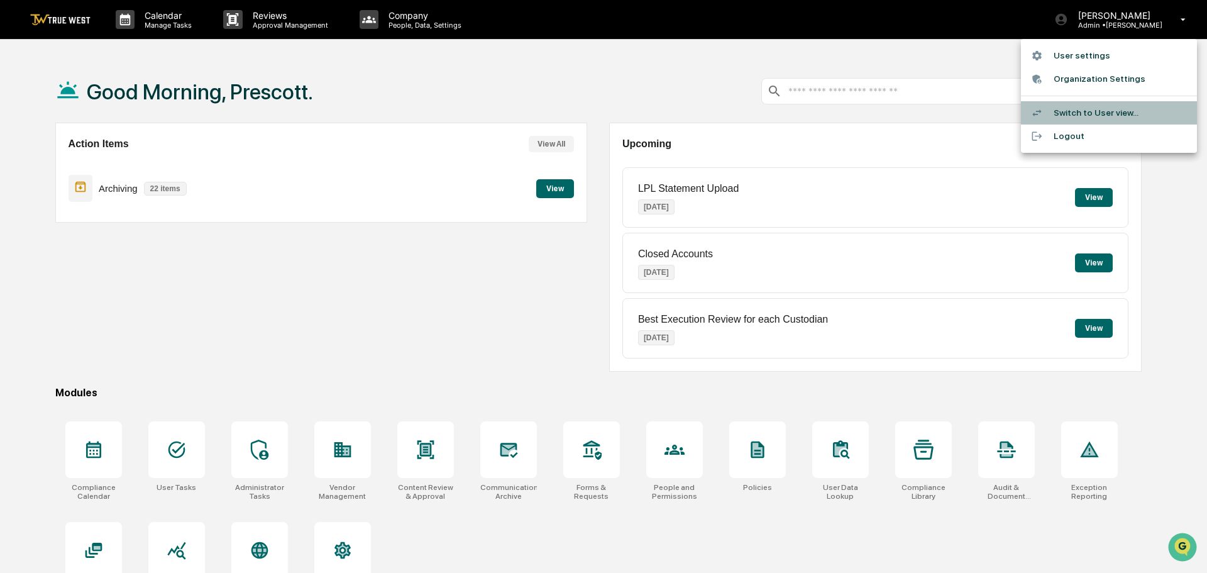
click at [1094, 106] on li "Switch to User view..." at bounding box center [1109, 112] width 176 height 23
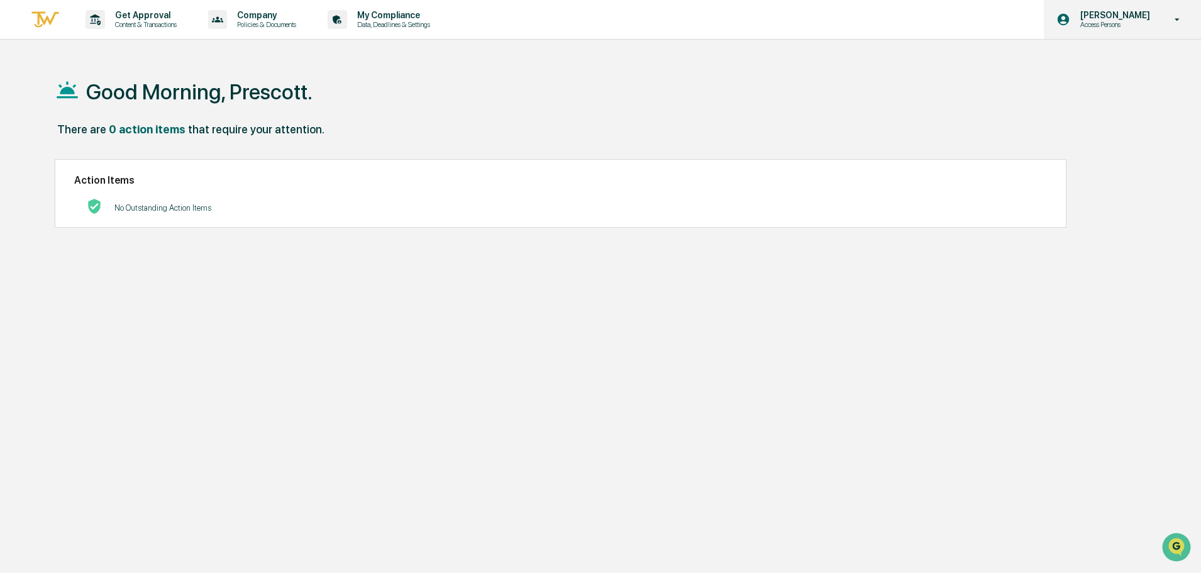
click at [1178, 23] on icon at bounding box center [1177, 20] width 22 height 12
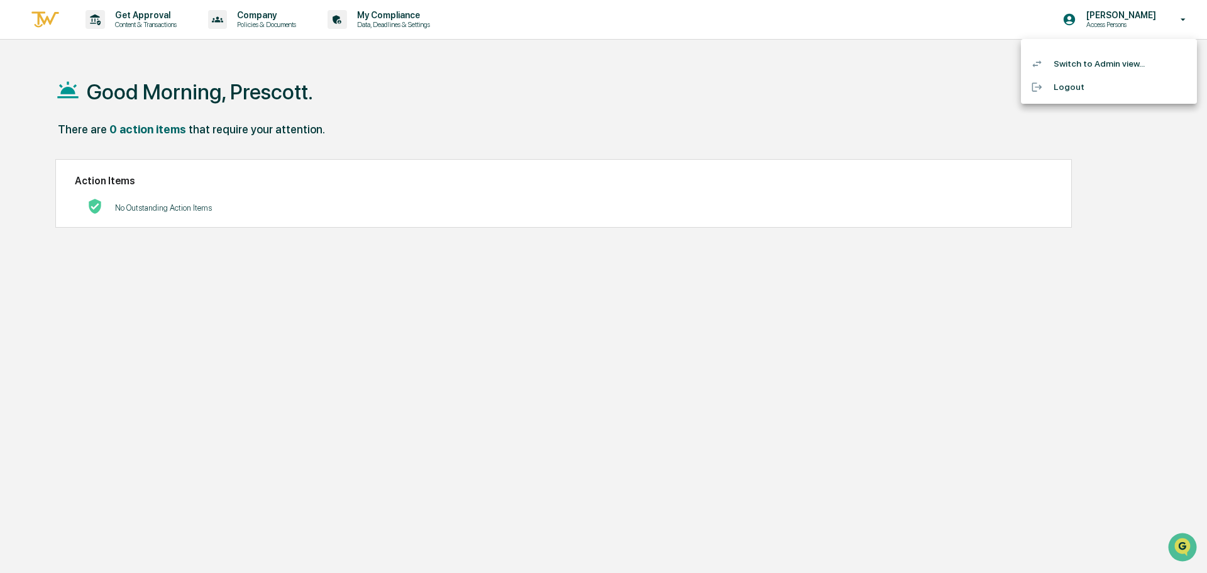
click at [1100, 52] on ul "Switch to Admin view... Logout" at bounding box center [1109, 71] width 176 height 65
click at [1097, 58] on li "Switch to Admin view..." at bounding box center [1109, 63] width 176 height 23
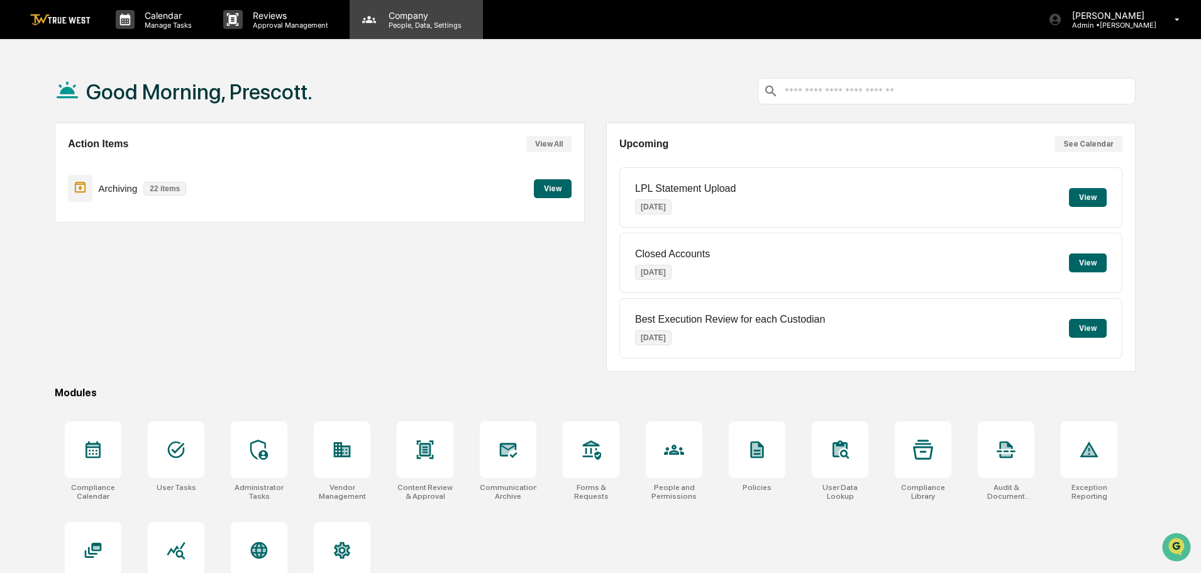
click at [423, 23] on p "People, Data, Settings" at bounding box center [423, 25] width 89 height 9
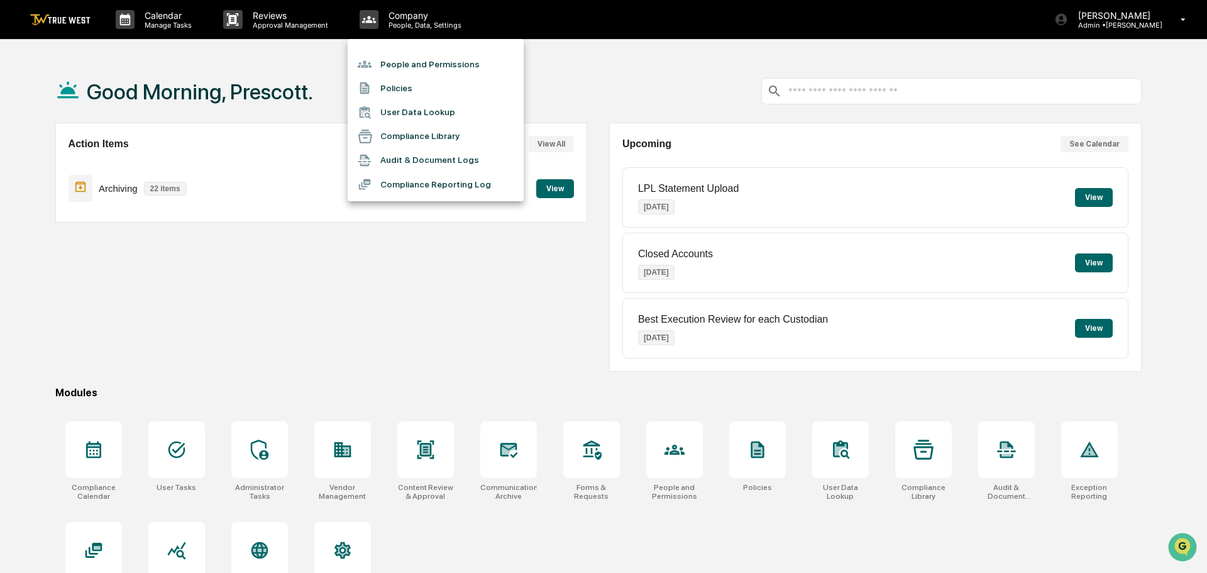
click at [403, 58] on li "People and Permissions" at bounding box center [436, 64] width 176 height 24
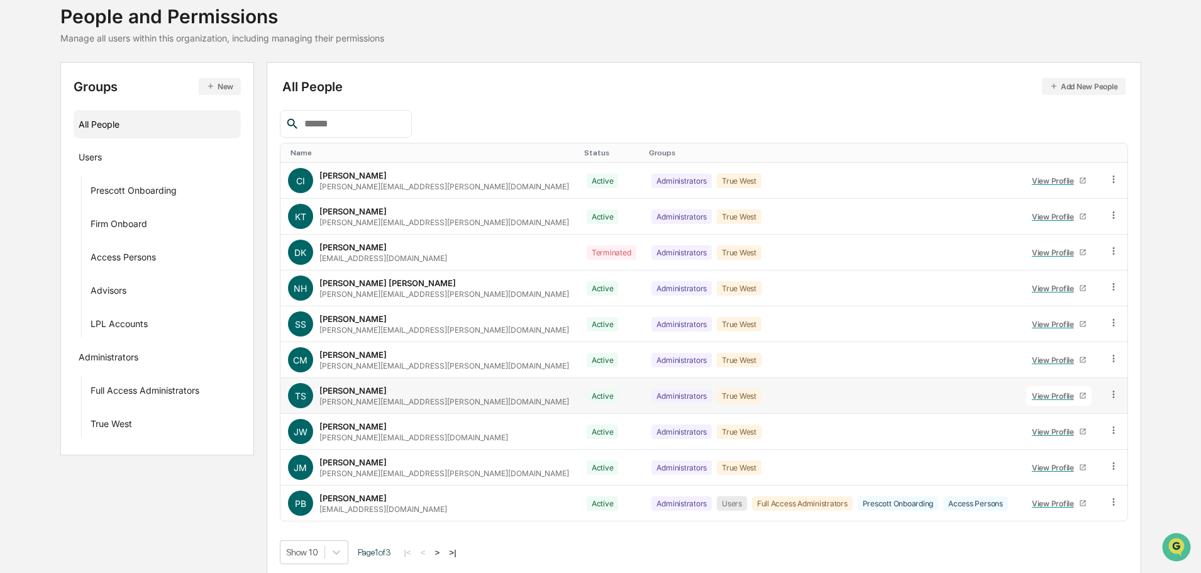
scroll to position [84, 0]
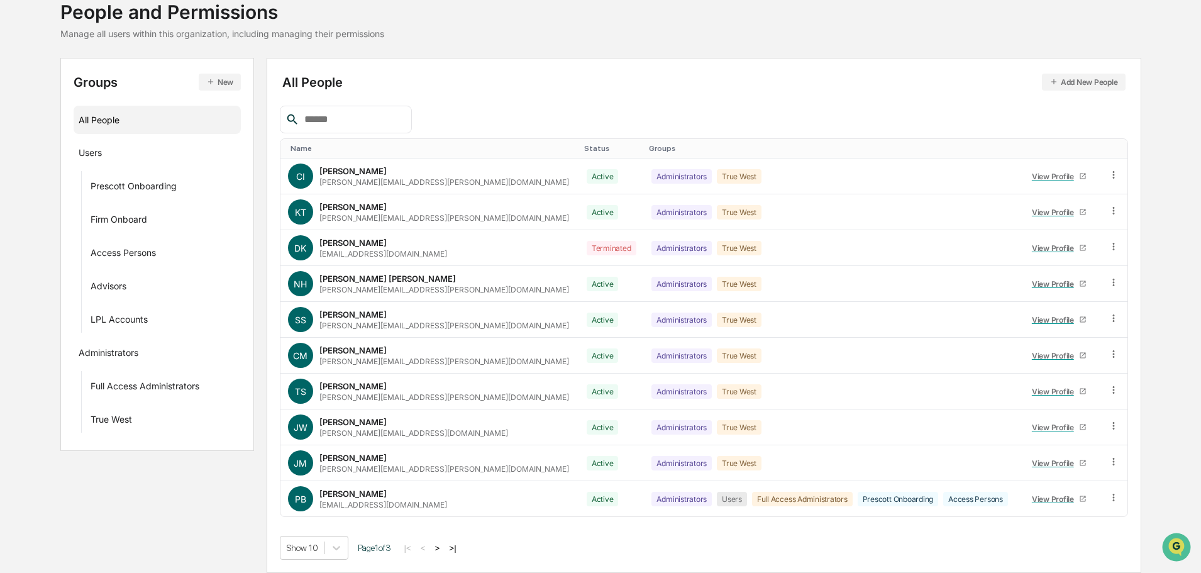
click at [438, 548] on button ">" at bounding box center [437, 548] width 13 height 11
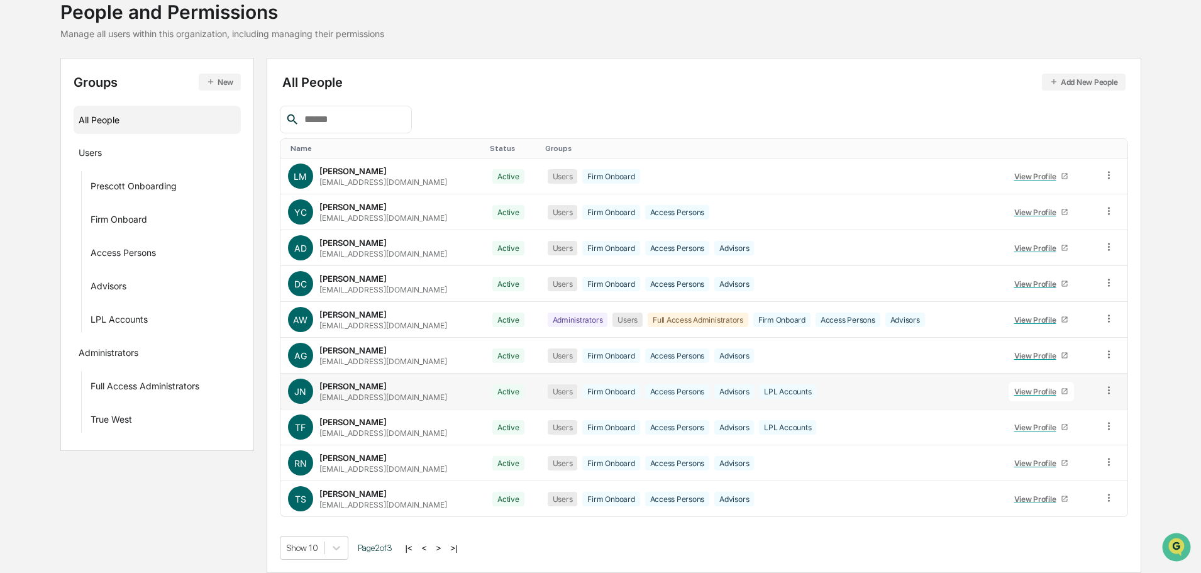
click at [1031, 395] on div "View Profile" at bounding box center [1037, 391] width 47 height 9
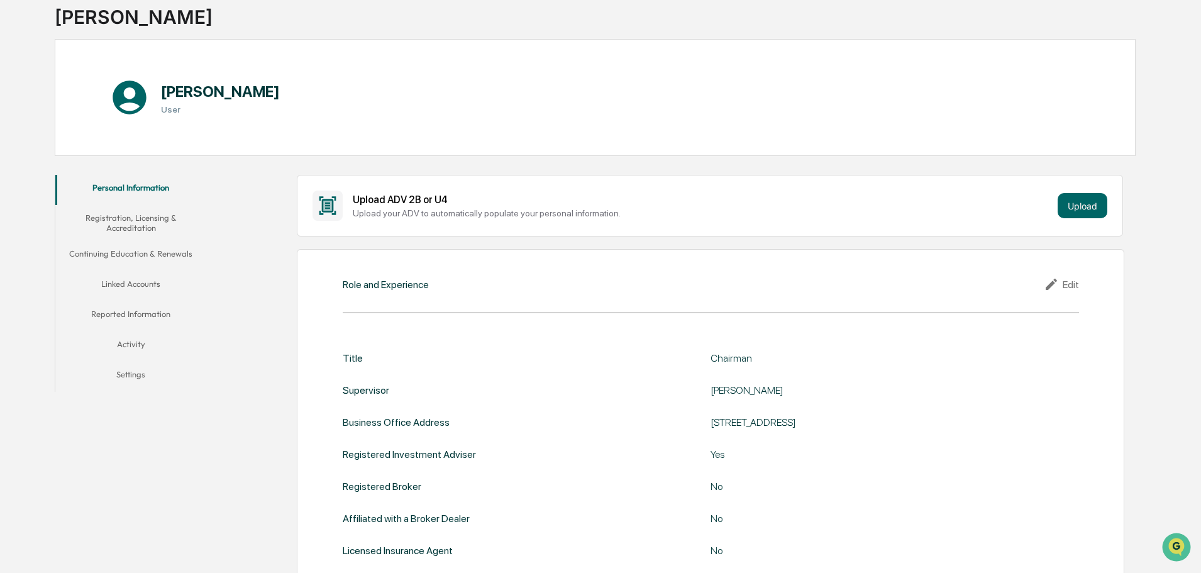
click at [134, 346] on button "Activity" at bounding box center [130, 346] width 151 height 30
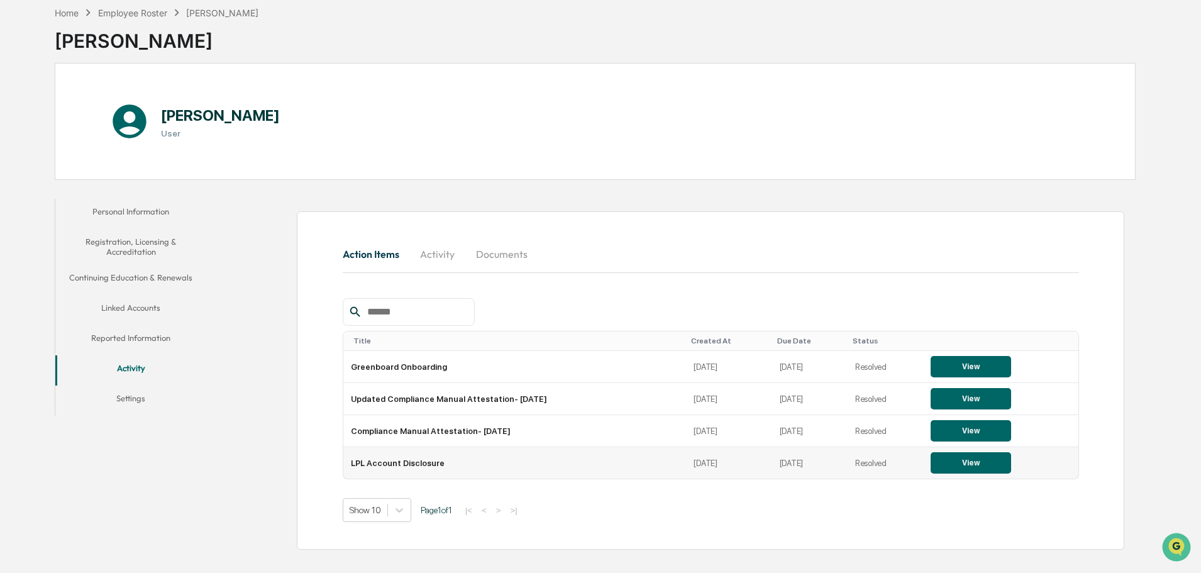
click at [966, 464] on button "View" at bounding box center [971, 462] width 80 height 21
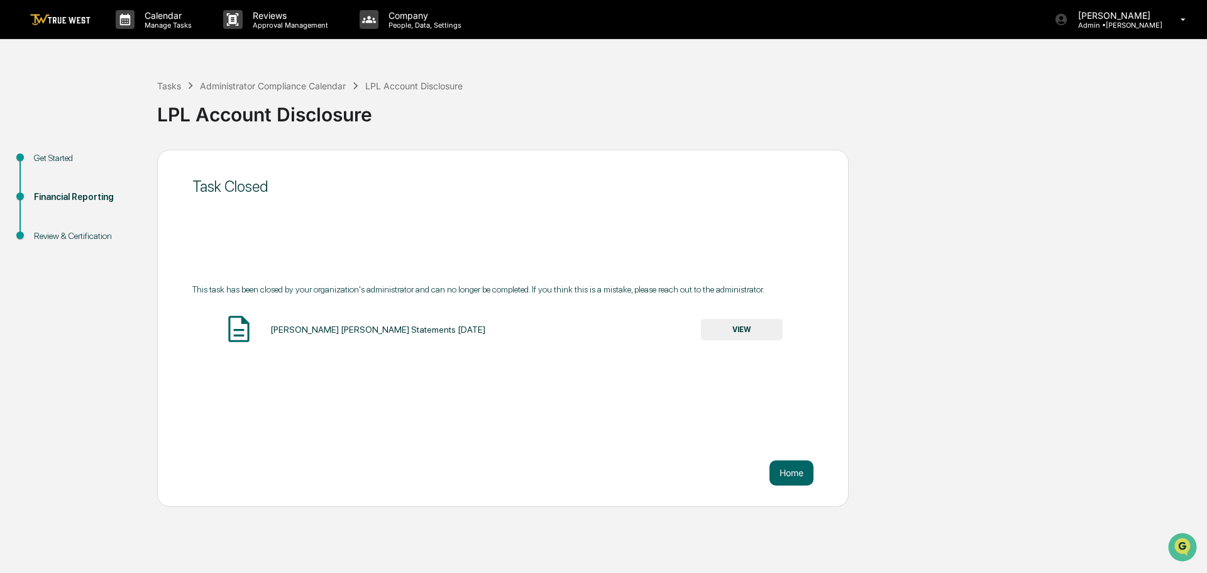
click at [86, 237] on div "Review & Certification" at bounding box center [85, 236] width 103 height 13
click at [76, 235] on div "Review & Certification" at bounding box center [85, 236] width 103 height 13
click at [802, 470] on button "Home" at bounding box center [792, 472] width 44 height 25
